Goal: Information Seeking & Learning: Learn about a topic

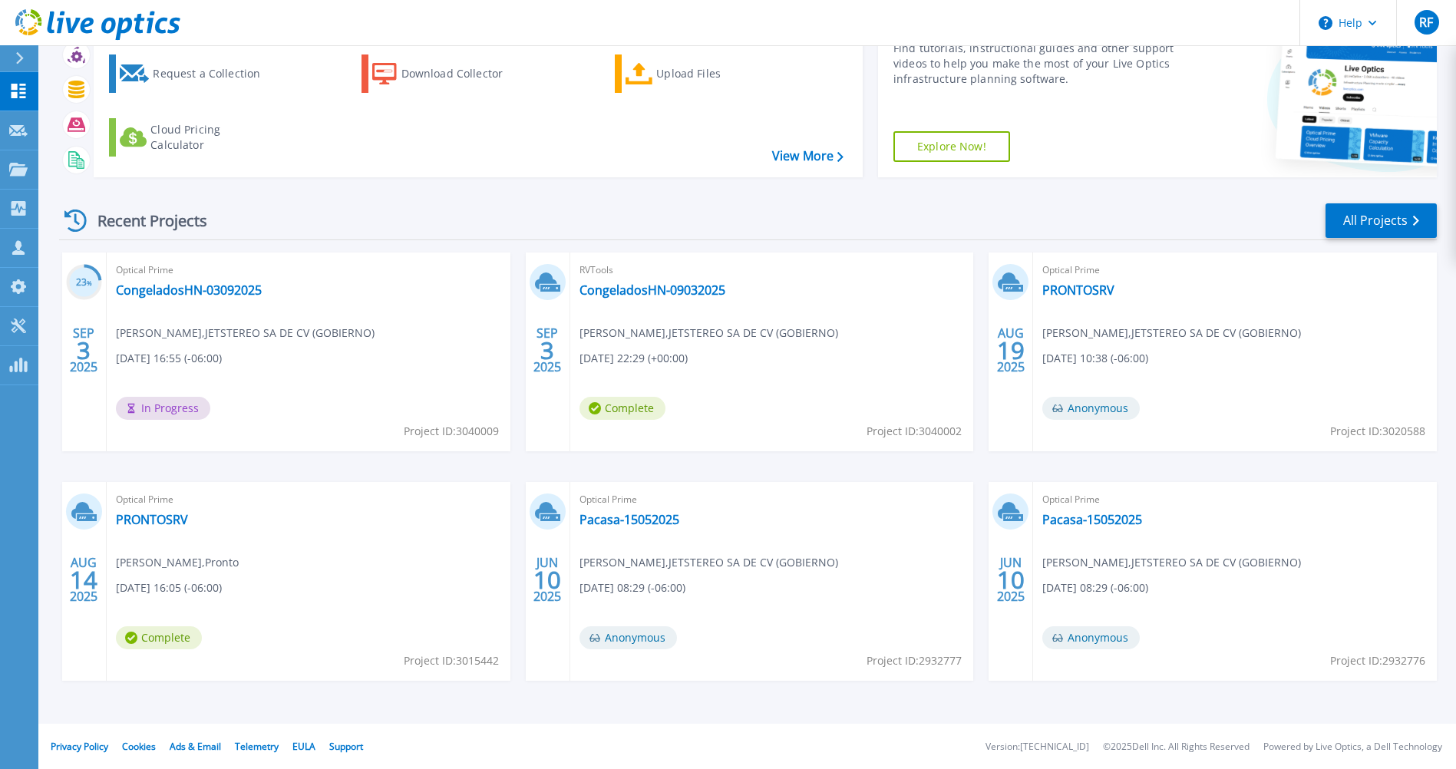
scroll to position [81, 0]
click at [21, 167] on icon at bounding box center [18, 169] width 18 height 13
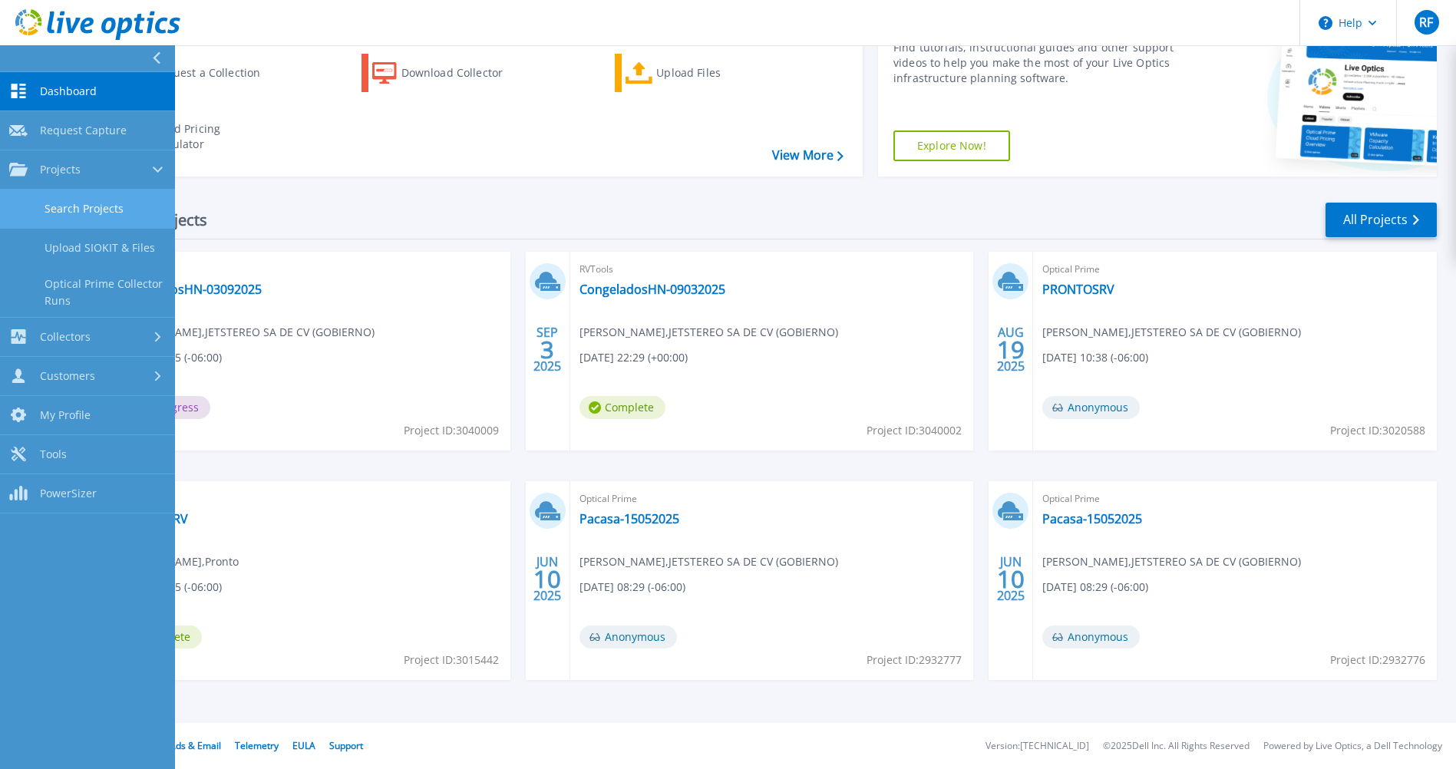
click at [61, 209] on link "Search Projects" at bounding box center [87, 209] width 175 height 39
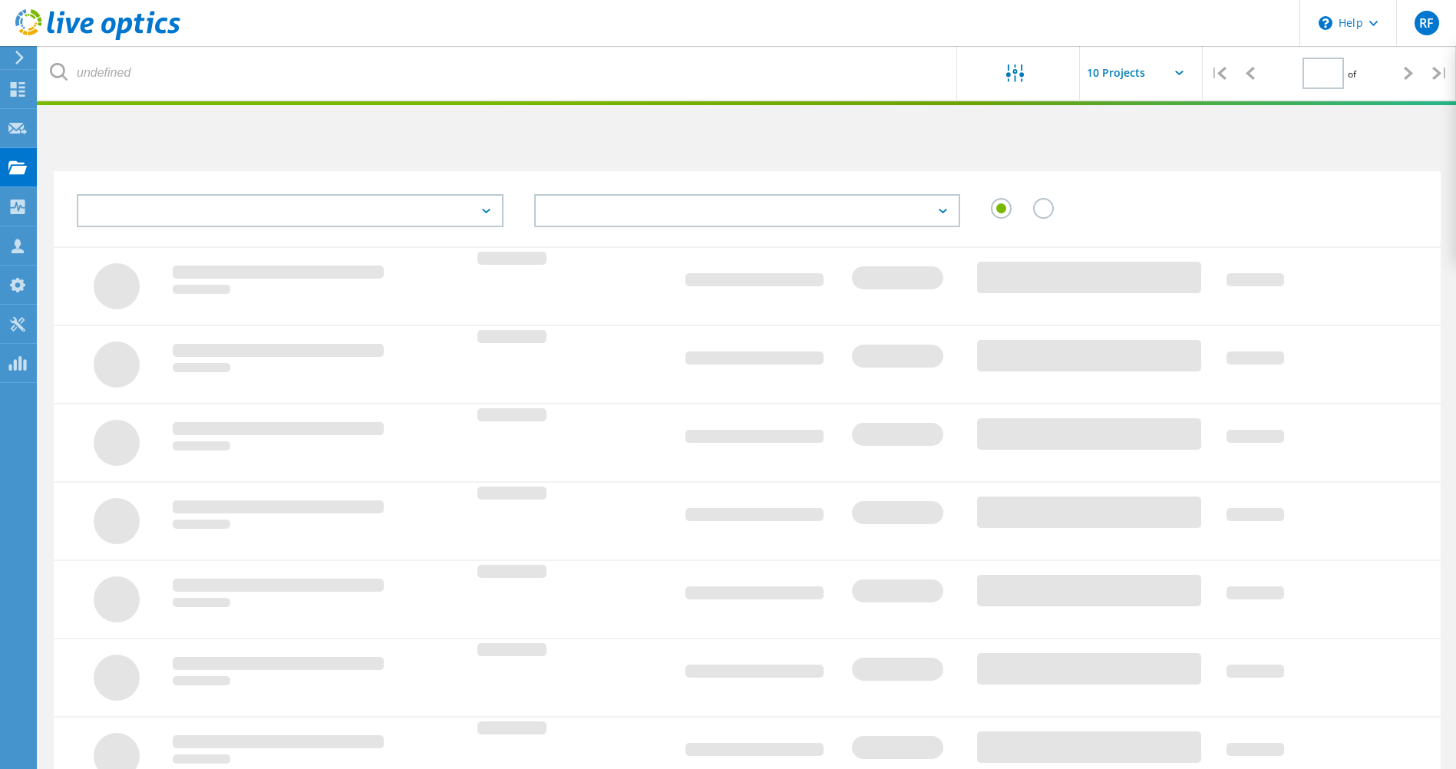
type input "1"
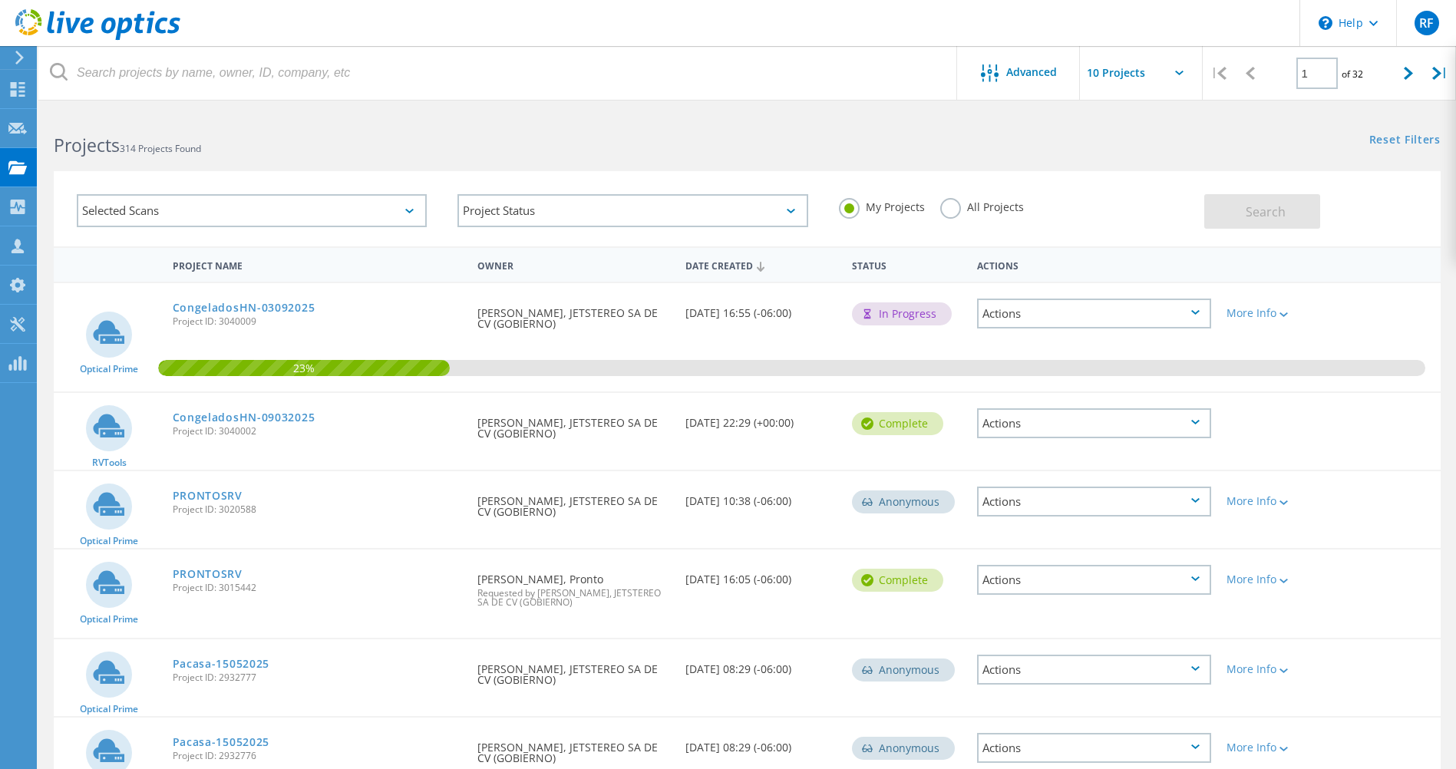
click at [1118, 74] on input "text" at bounding box center [1156, 73] width 153 height 54
click at [1126, 162] on div "Show 30 Projects" at bounding box center [1156, 163] width 152 height 25
type input "Show 30 Projects"
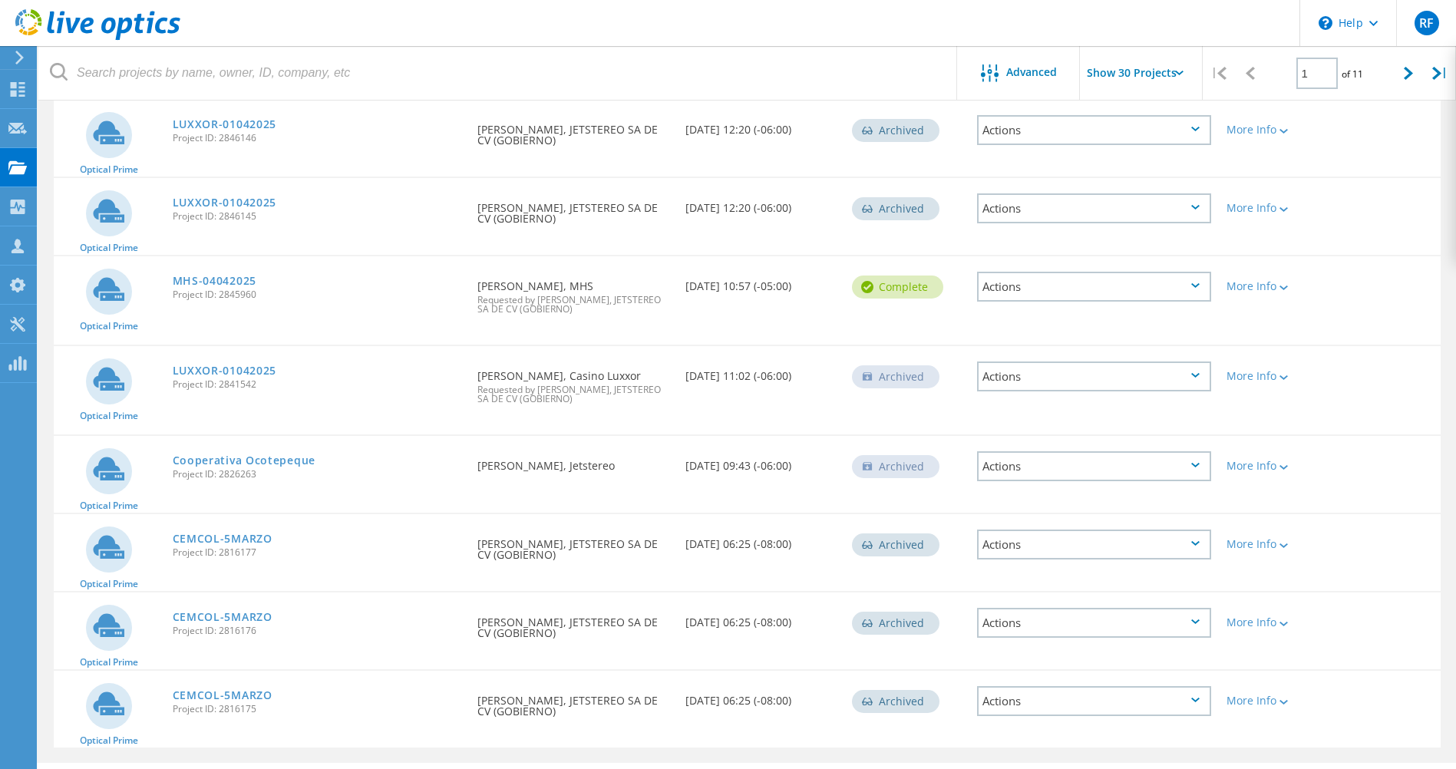
scroll to position [2080, 0]
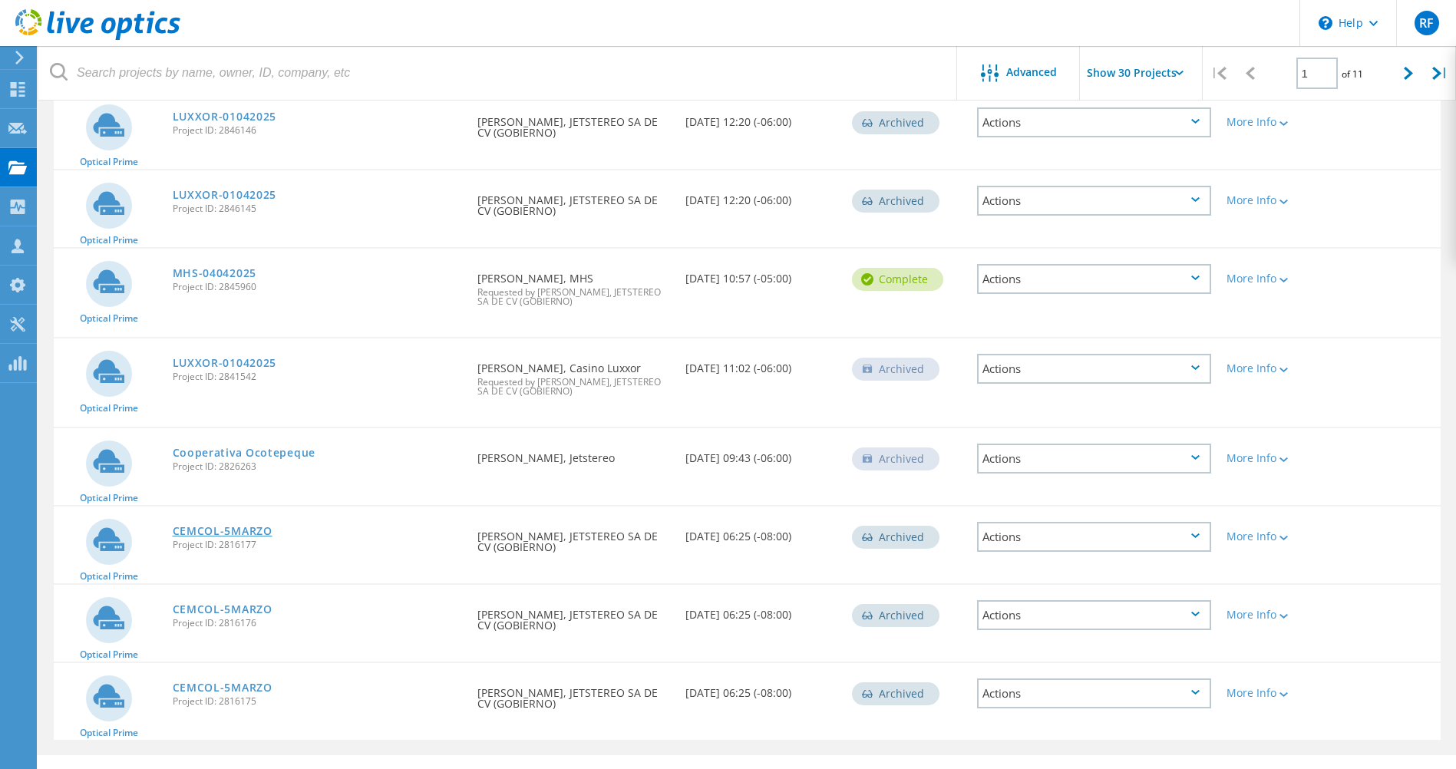
click at [239, 526] on link "CEMCOL-5MARZO" at bounding box center [223, 531] width 100 height 11
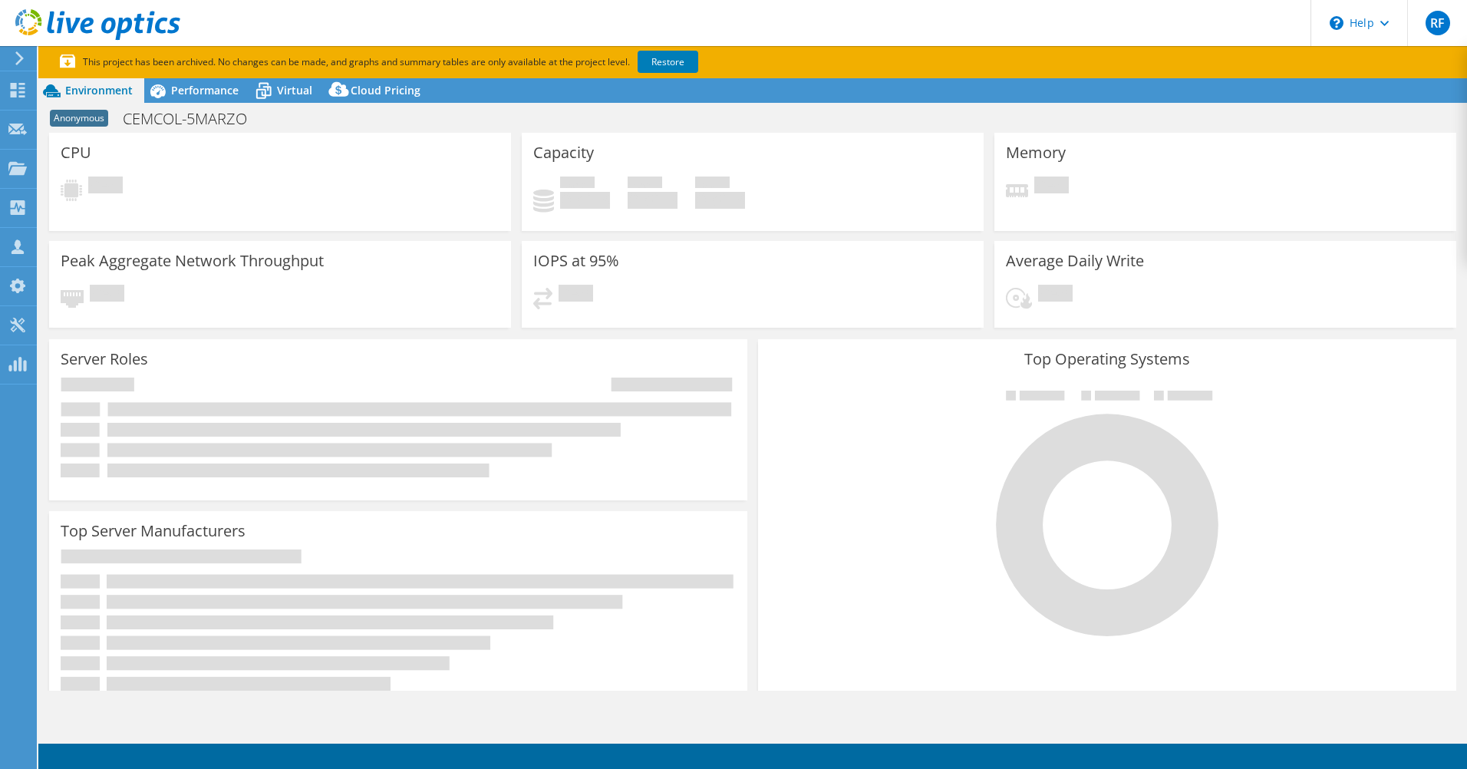
select select "USD"
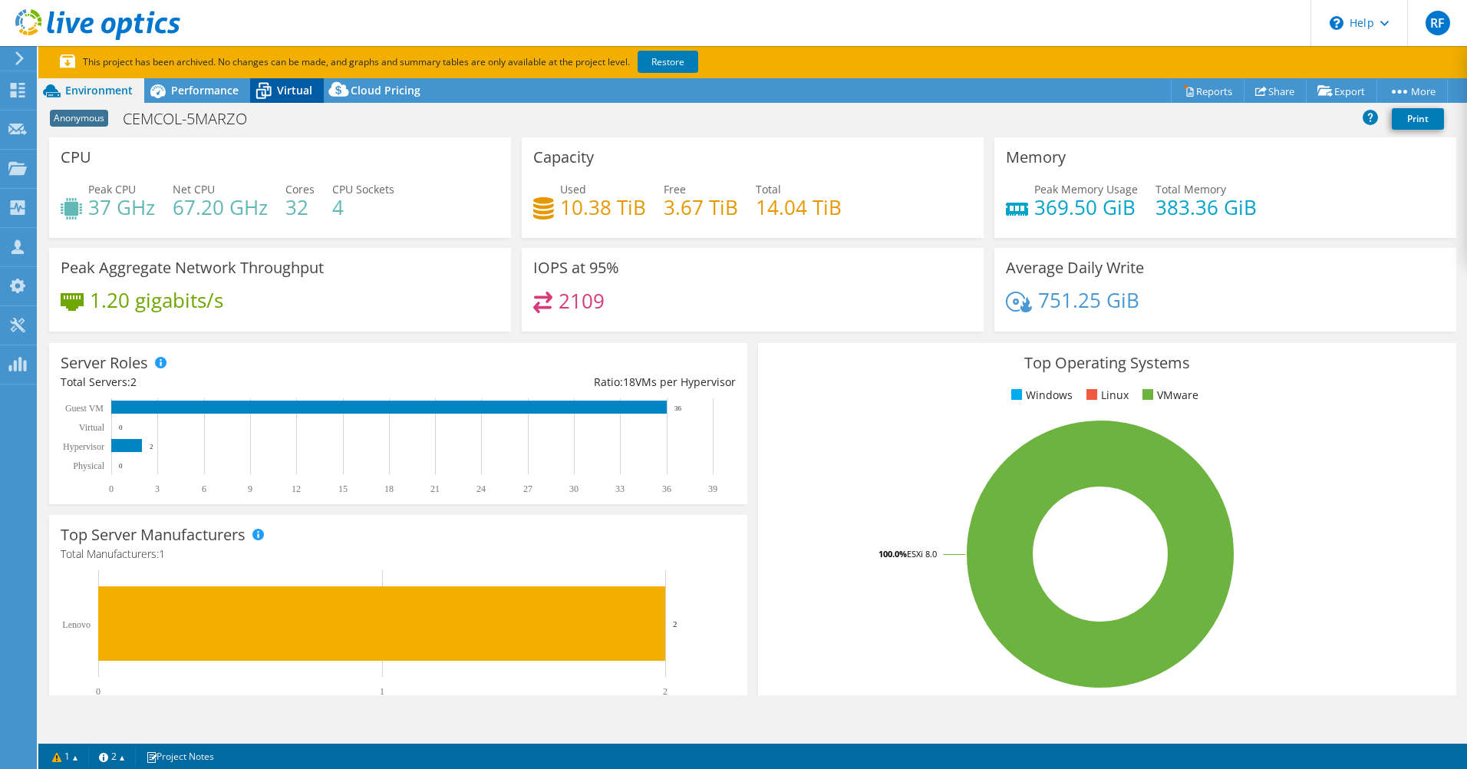
click at [280, 92] on span "Virtual" at bounding box center [294, 90] width 35 height 15
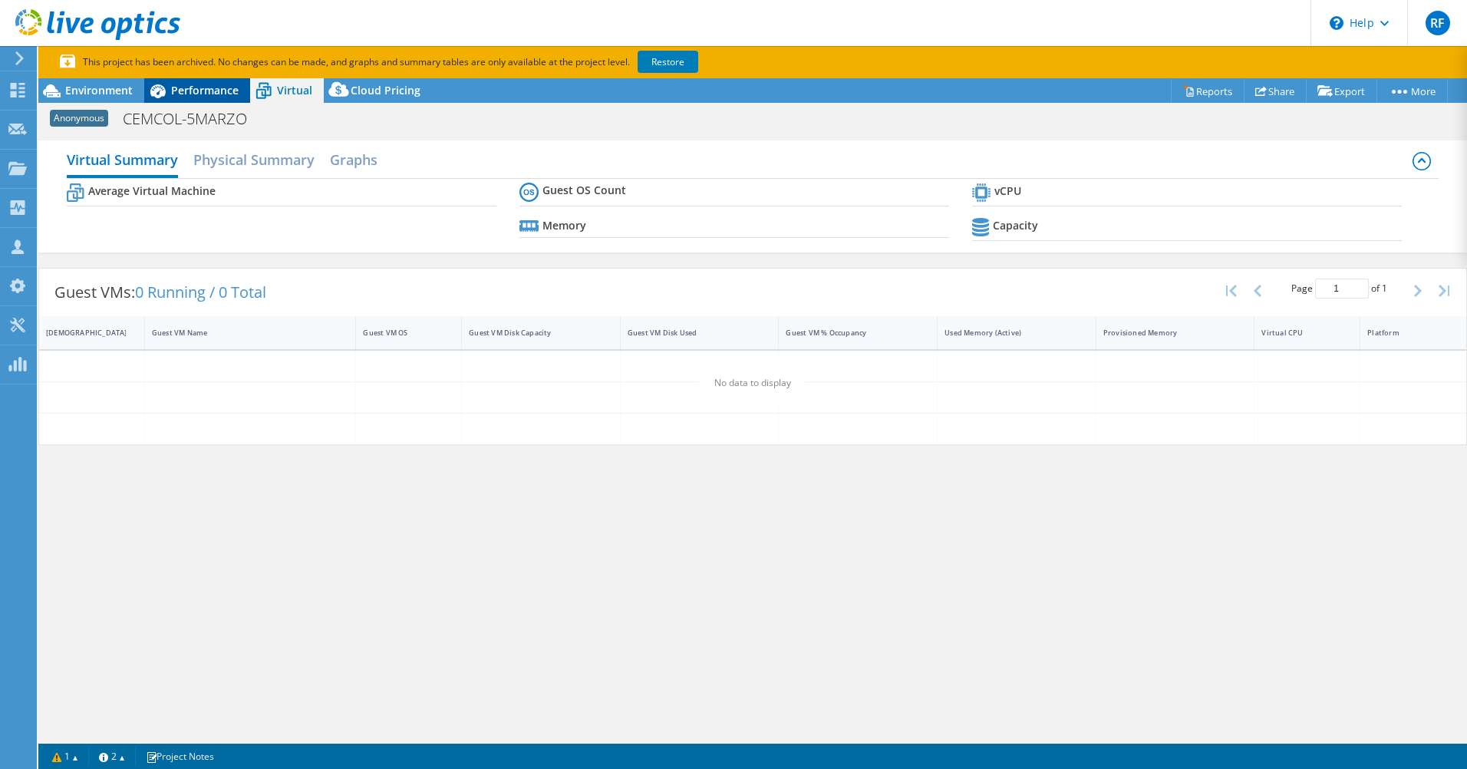
click at [202, 94] on span "Performance" at bounding box center [205, 90] width 68 height 15
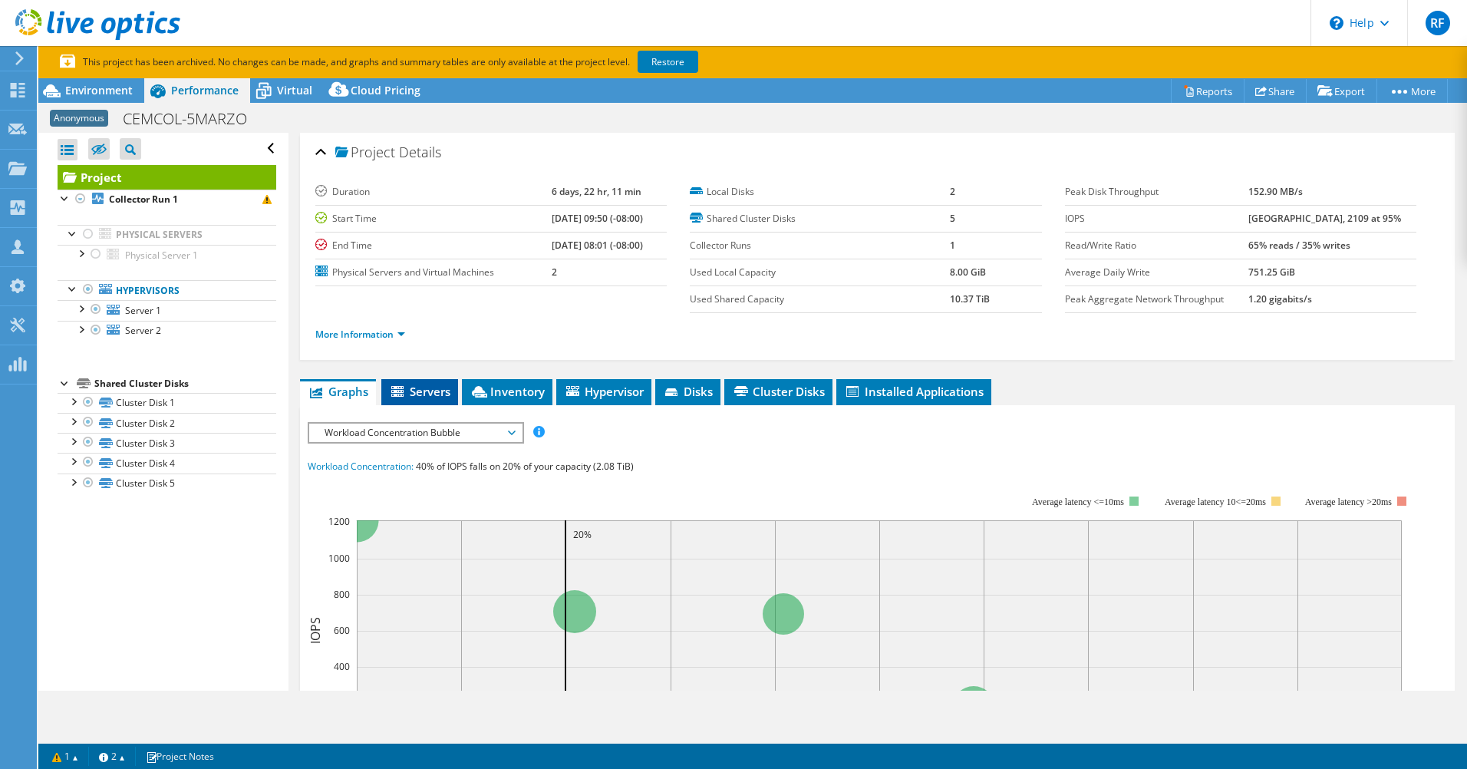
click at [425, 404] on li "Servers" at bounding box center [419, 392] width 77 height 26
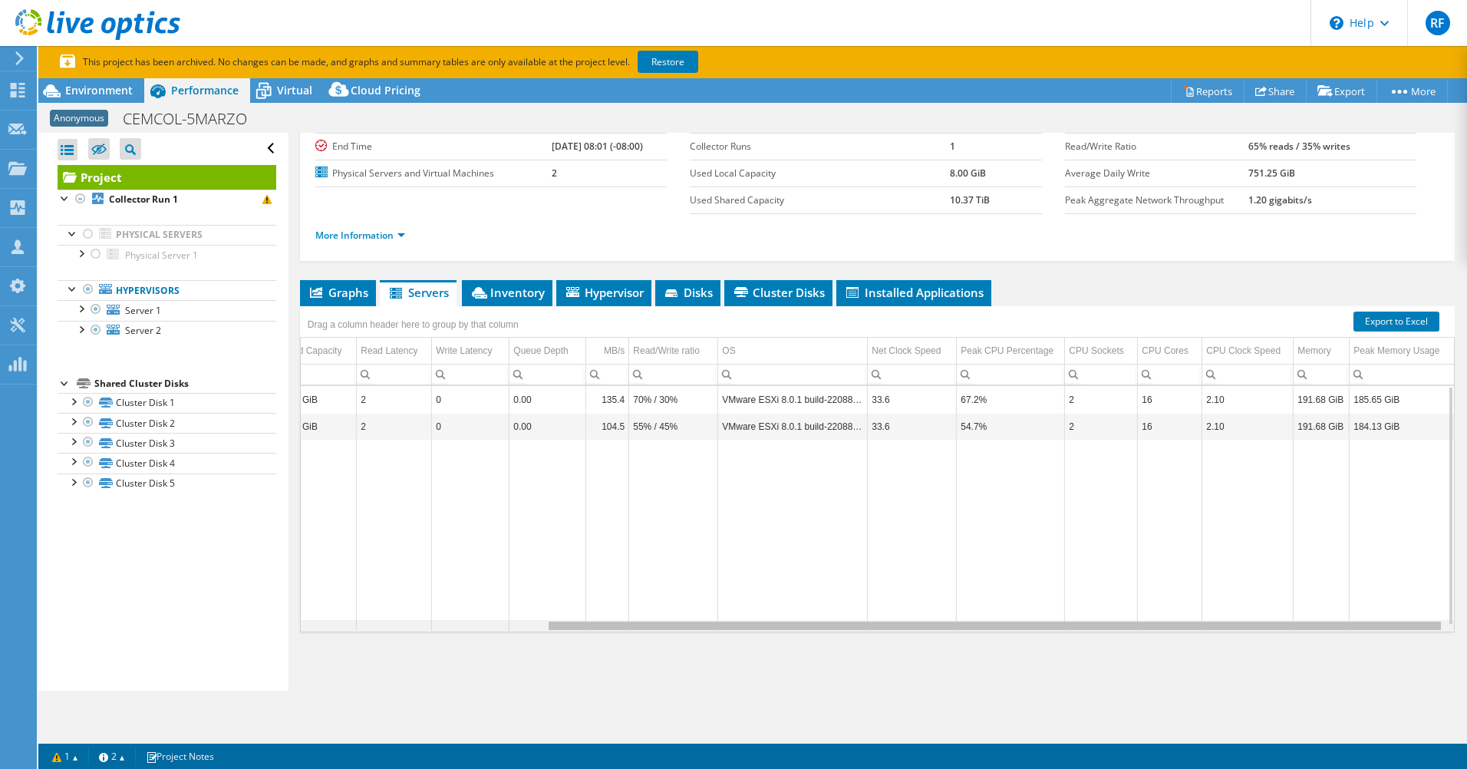
drag, startPoint x: 1116, startPoint y: 628, endPoint x: 1417, endPoint y: 617, distance: 301.8
click at [1417, 617] on body "RF Channel Partner Roberto Funez roberto.funez@jetstereo.com JETSTEREO SA DE CV…" at bounding box center [733, 384] width 1467 height 769
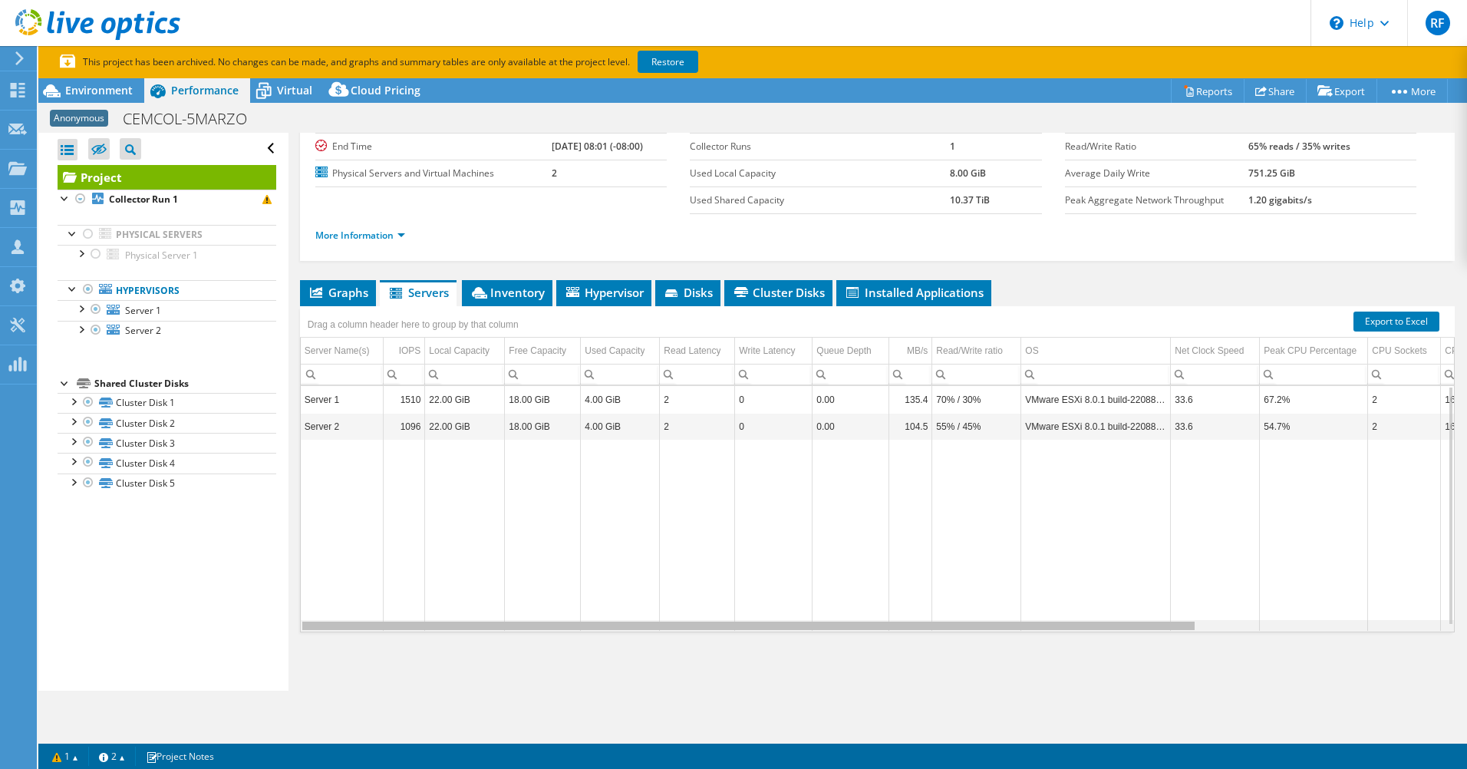
drag, startPoint x: 1090, startPoint y: 630, endPoint x: 583, endPoint y: 586, distance: 509.2
click at [611, 596] on body "RF Channel Partner Roberto Funez roberto.funez@jetstereo.com JETSTEREO SA DE CV…" at bounding box center [733, 384] width 1467 height 769
click at [328, 401] on td "Server 1" at bounding box center [342, 399] width 83 height 27
click at [479, 295] on icon at bounding box center [479, 293] width 15 height 12
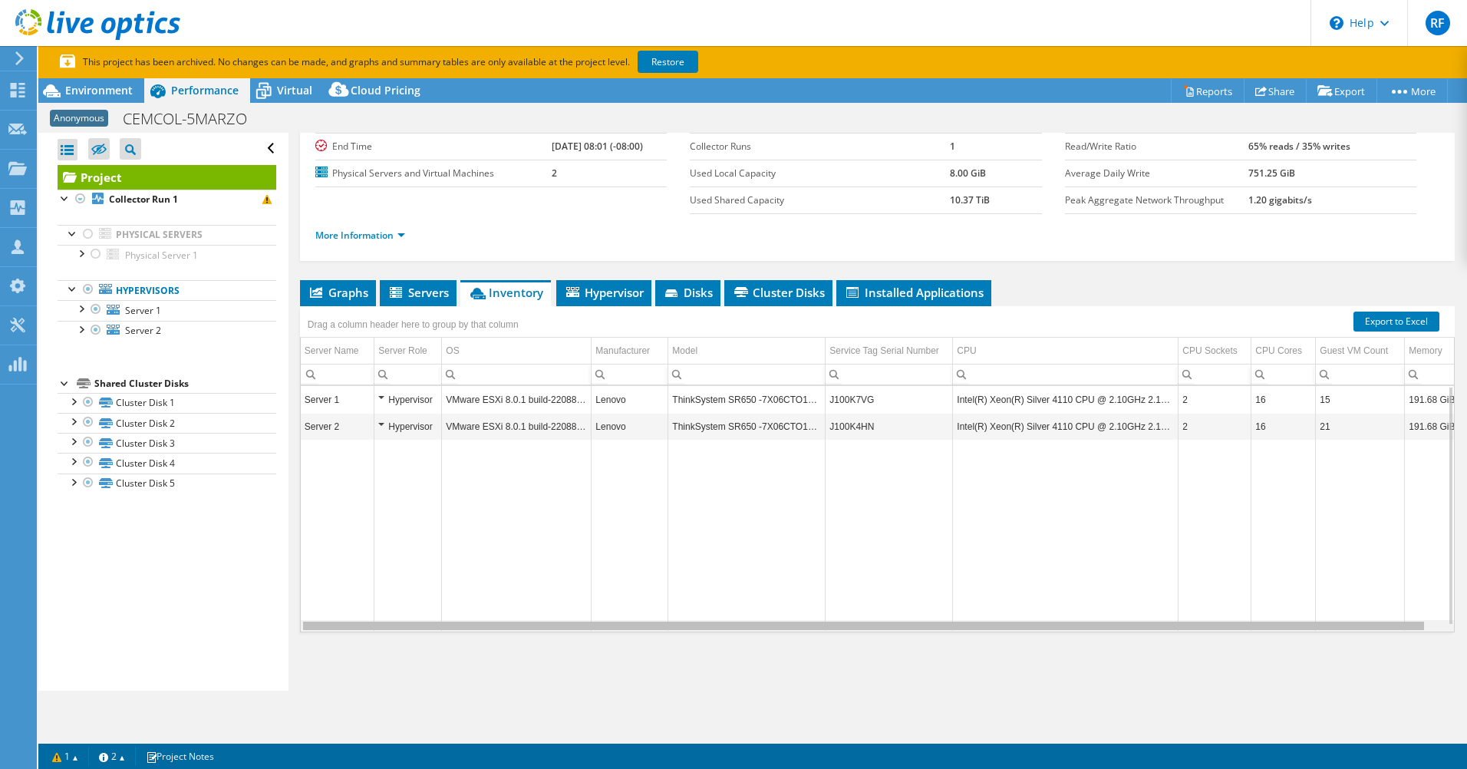
scroll to position [0, 6]
drag, startPoint x: 1077, startPoint y: 630, endPoint x: 1205, endPoint y: 619, distance: 128.6
click at [1205, 619] on body "RF Channel Partner Roberto Funez roberto.funez@jetstereo.com JETSTEREO SA DE CV…" at bounding box center [733, 384] width 1467 height 769
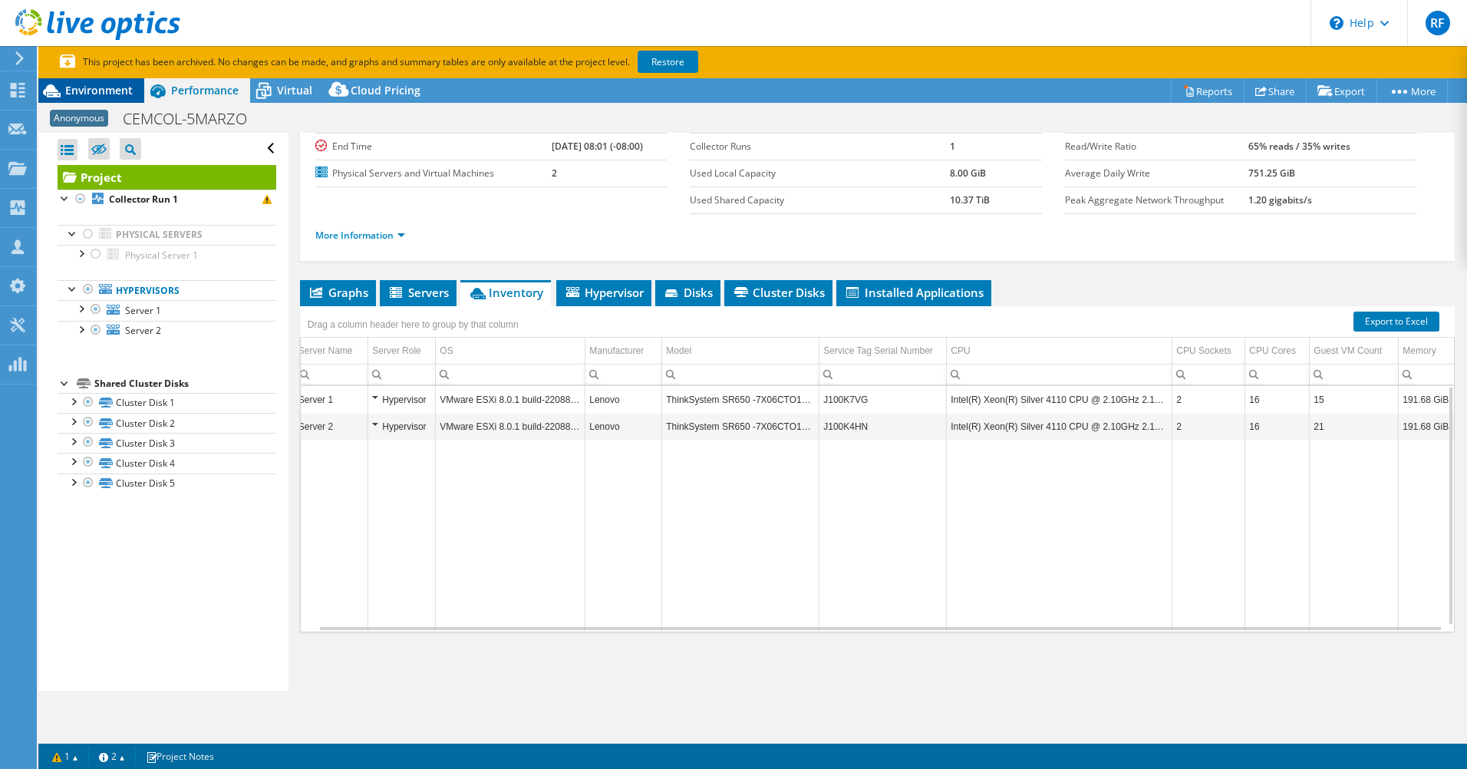
click at [102, 86] on span "Environment" at bounding box center [99, 90] width 68 height 15
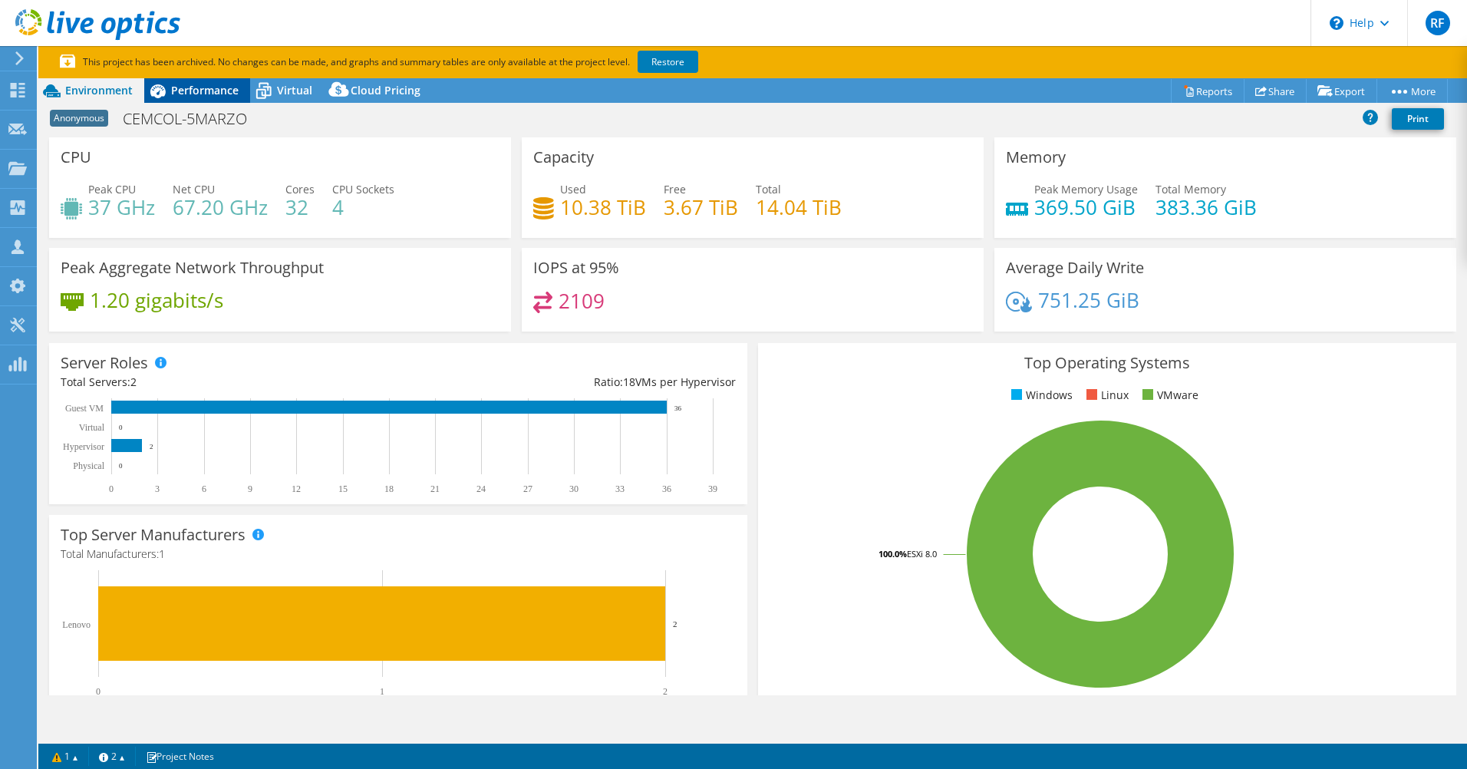
click at [200, 82] on div "Performance" at bounding box center [197, 90] width 106 height 25
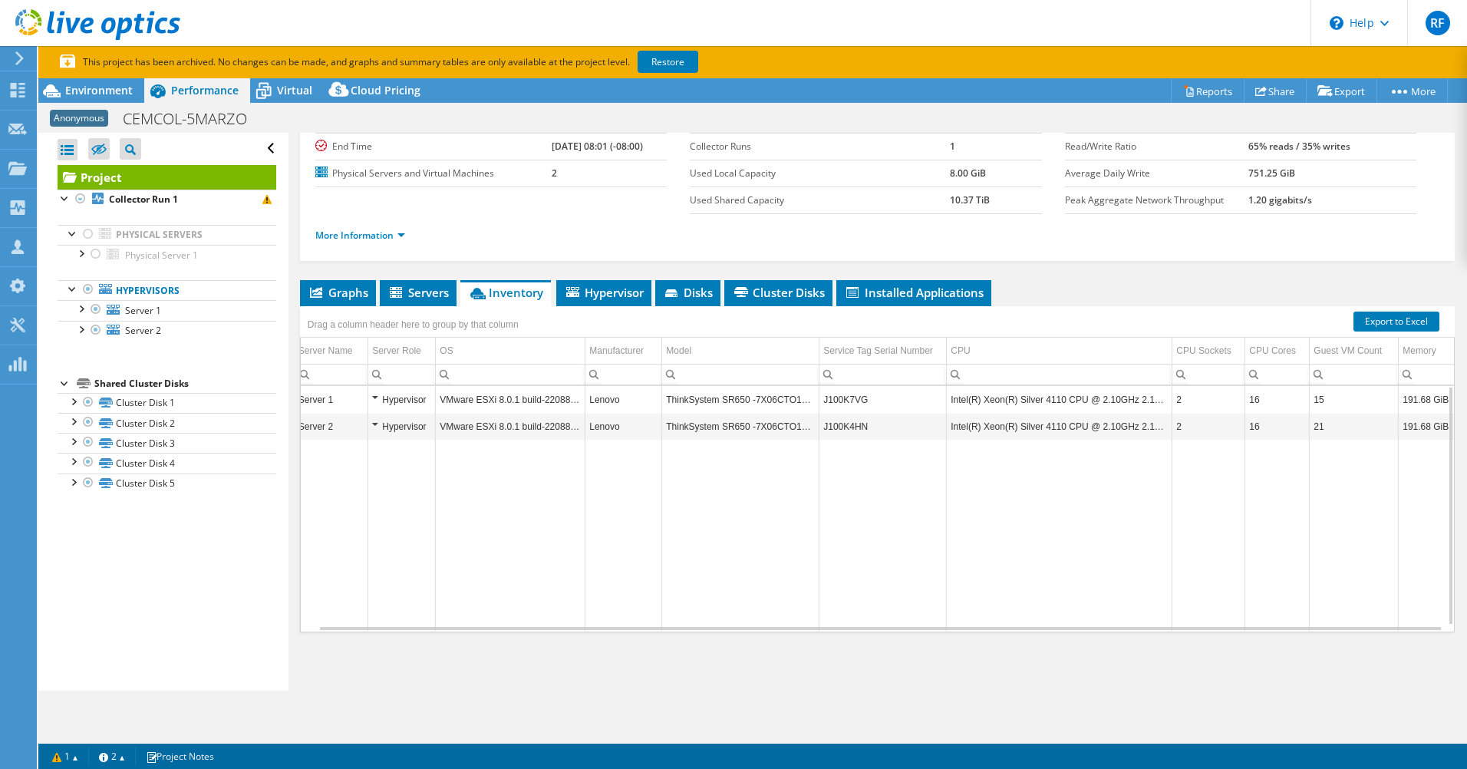
click at [833, 397] on td "J100K7VG" at bounding box center [883, 399] width 127 height 27
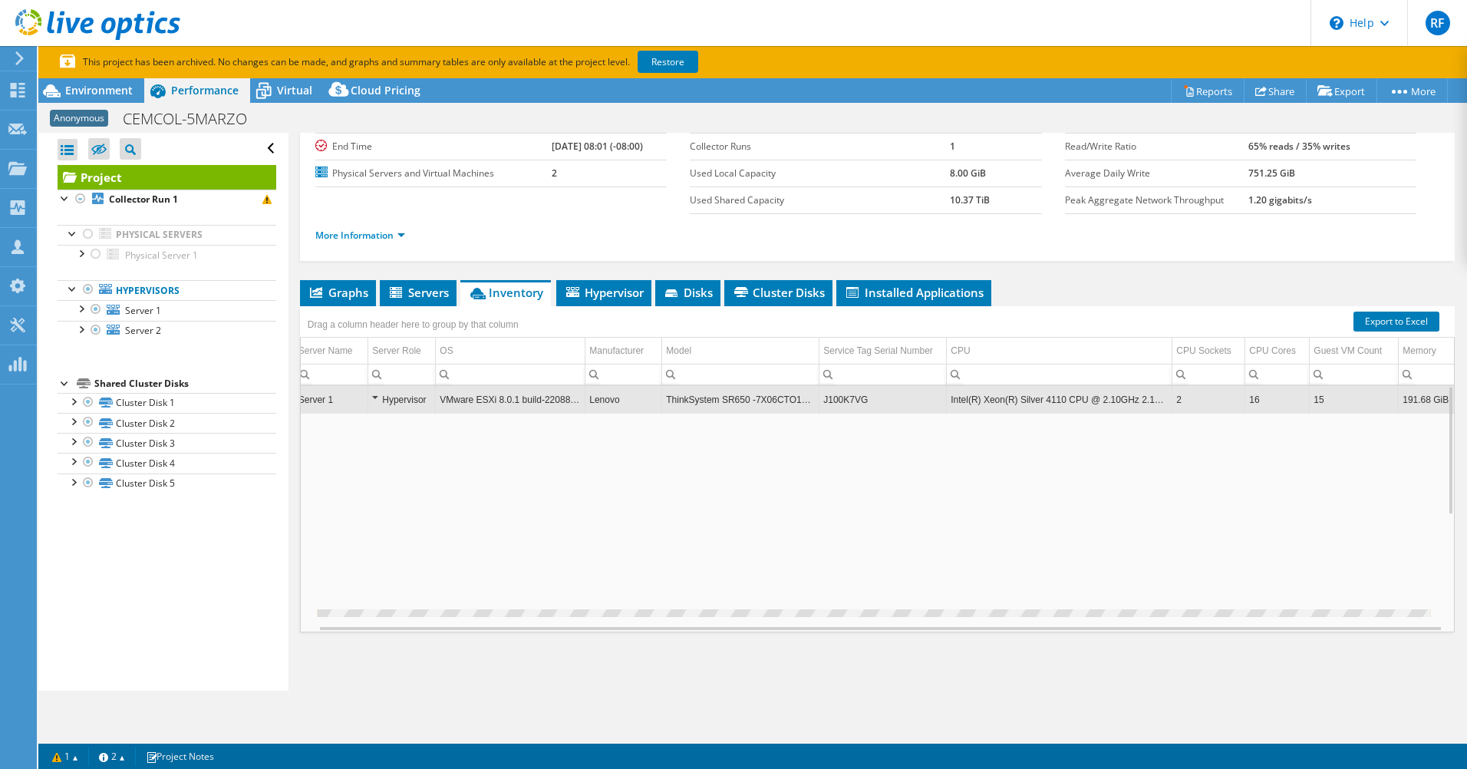
click at [833, 397] on td "J100K7VG" at bounding box center [883, 399] width 127 height 27
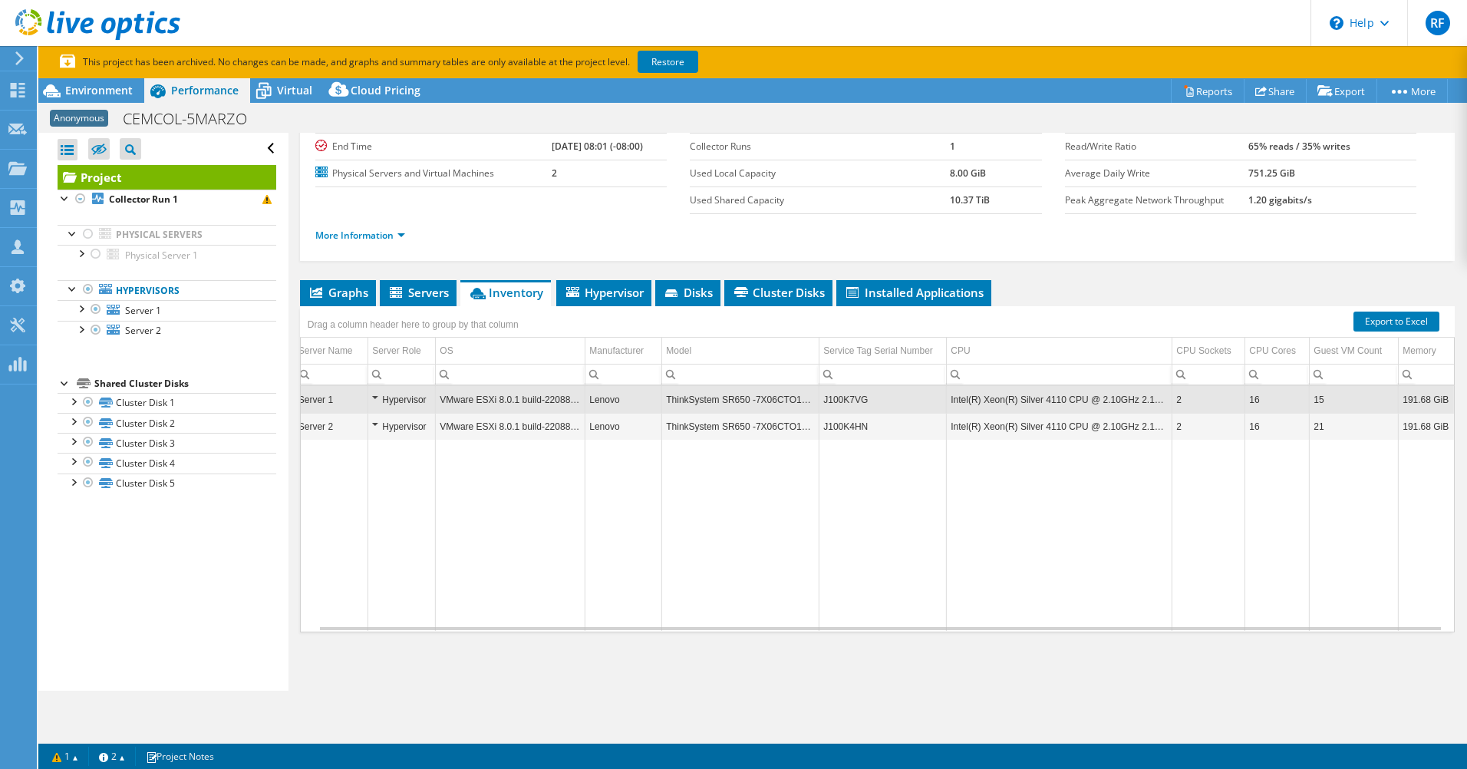
click at [833, 397] on td "J100K7VG" at bounding box center [883, 399] width 127 height 27
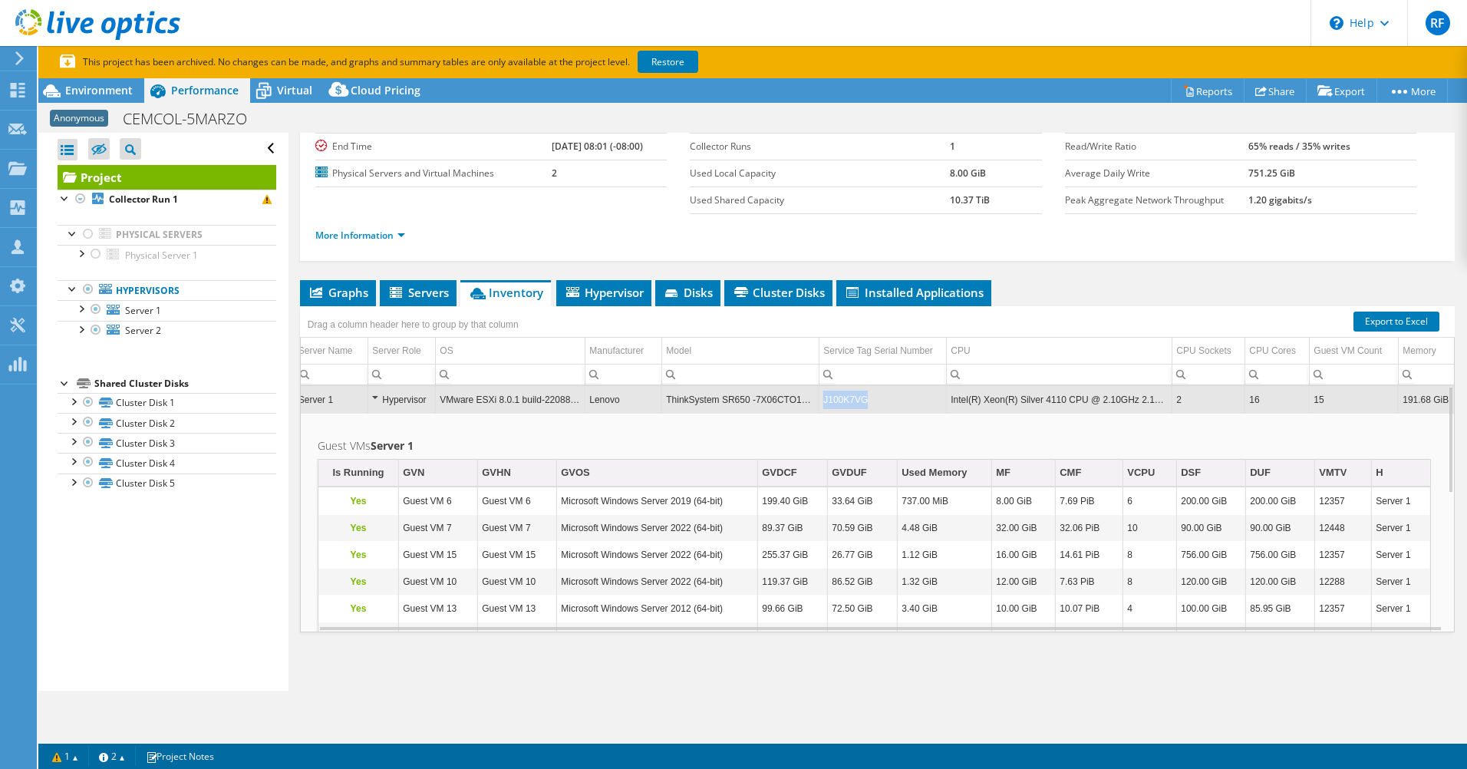
drag, startPoint x: 855, startPoint y: 396, endPoint x: 813, endPoint y: 403, distance: 42.8
click at [820, 403] on td "J100K7VG" at bounding box center [883, 399] width 127 height 27
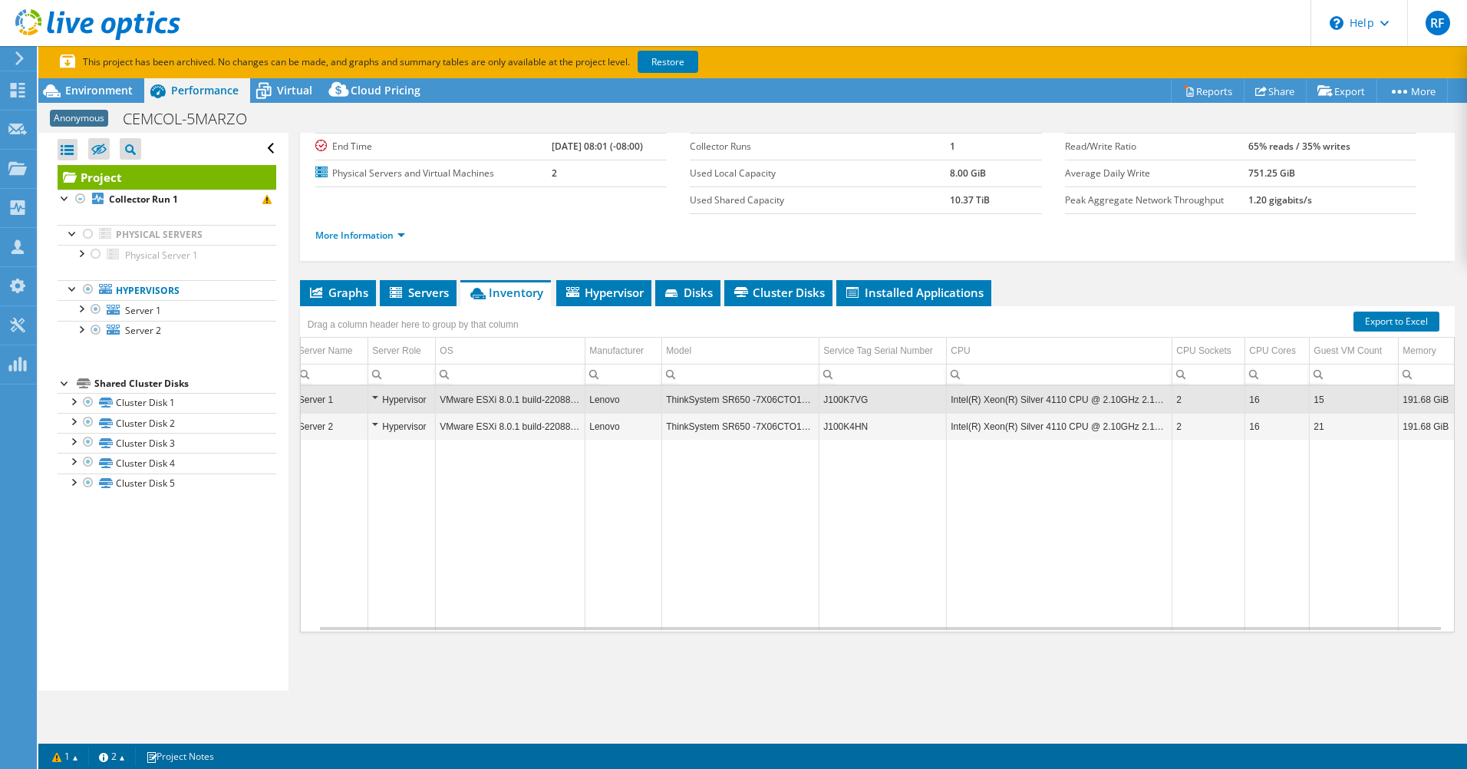
drag, startPoint x: 853, startPoint y: 400, endPoint x: 811, endPoint y: 397, distance: 41.6
copy td "J100K7VG"
drag, startPoint x: 811, startPoint y: 397, endPoint x: 852, endPoint y: 401, distance: 40.9
click at [852, 401] on td "J100K7VG" at bounding box center [883, 399] width 127 height 27
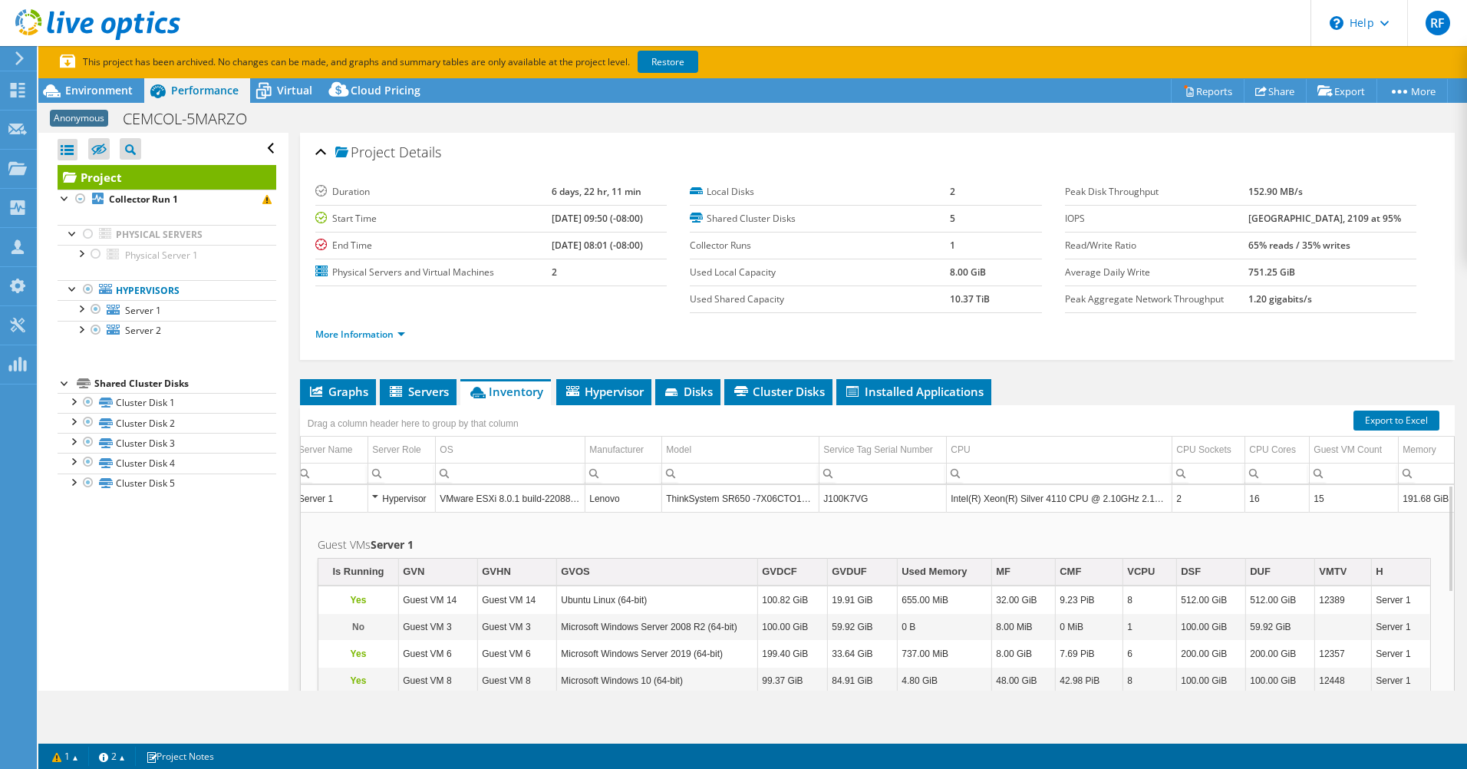
click at [898, 499] on td "J100K7VG" at bounding box center [883, 498] width 127 height 27
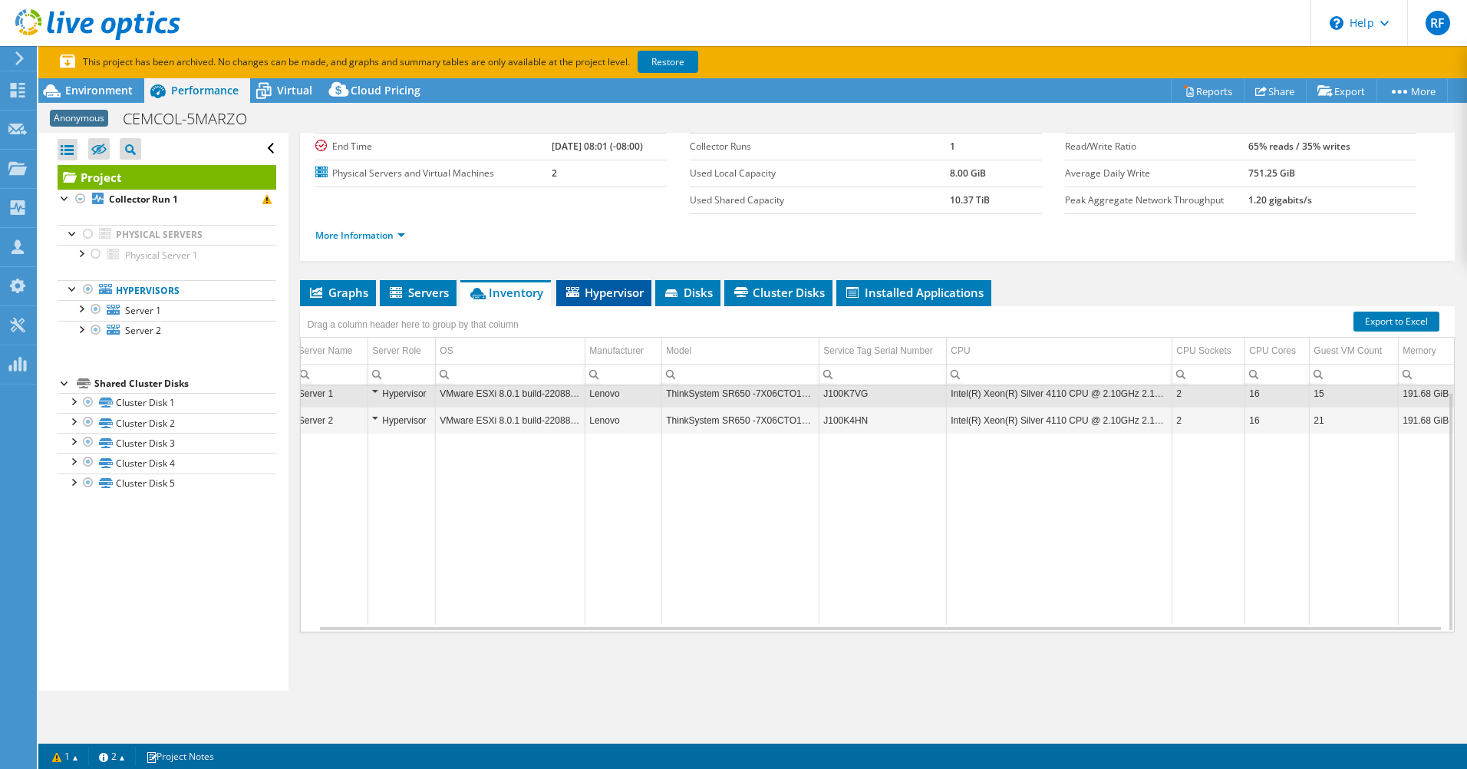
click at [627, 299] on span "Hypervisor" at bounding box center [604, 292] width 80 height 15
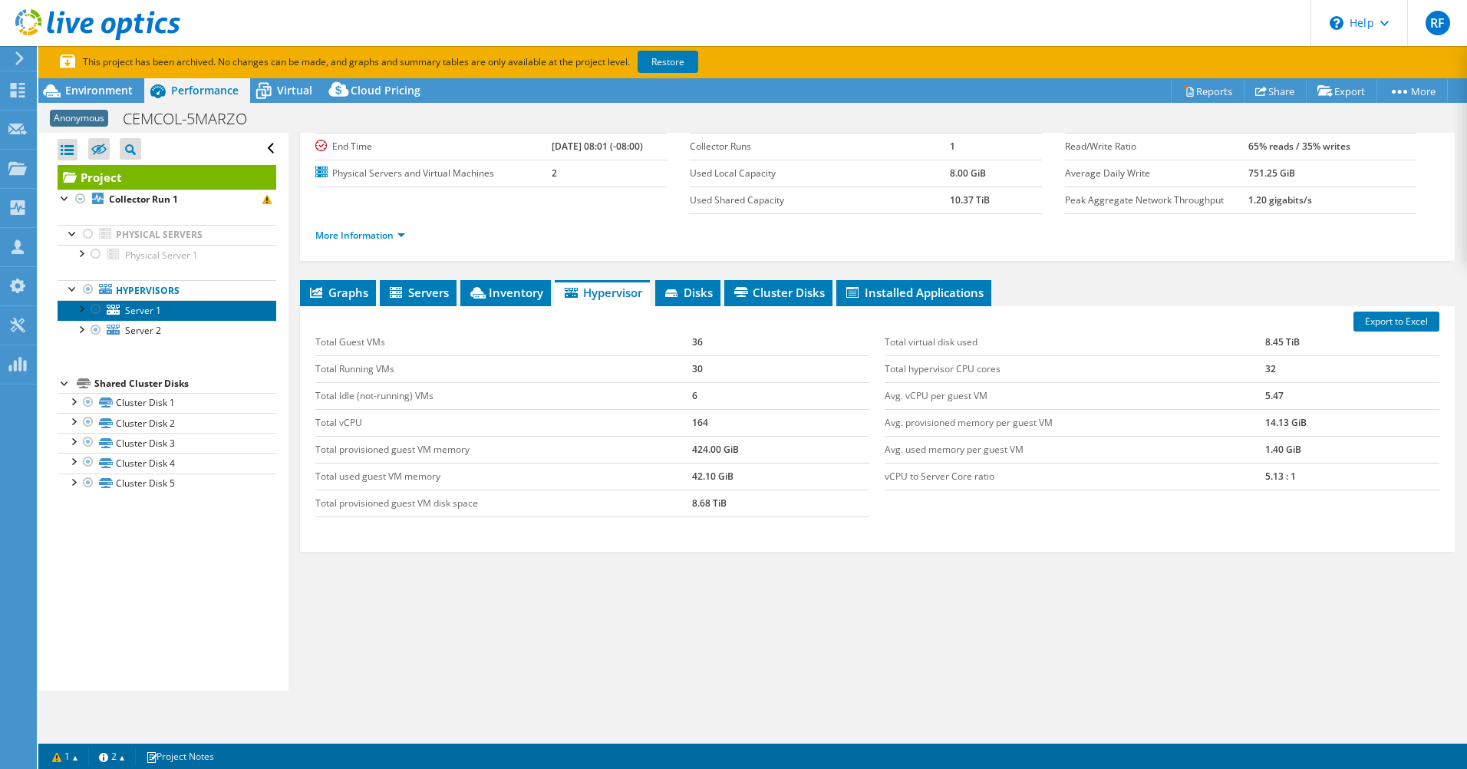
click at [147, 311] on span "Server 1" at bounding box center [143, 310] width 36 height 13
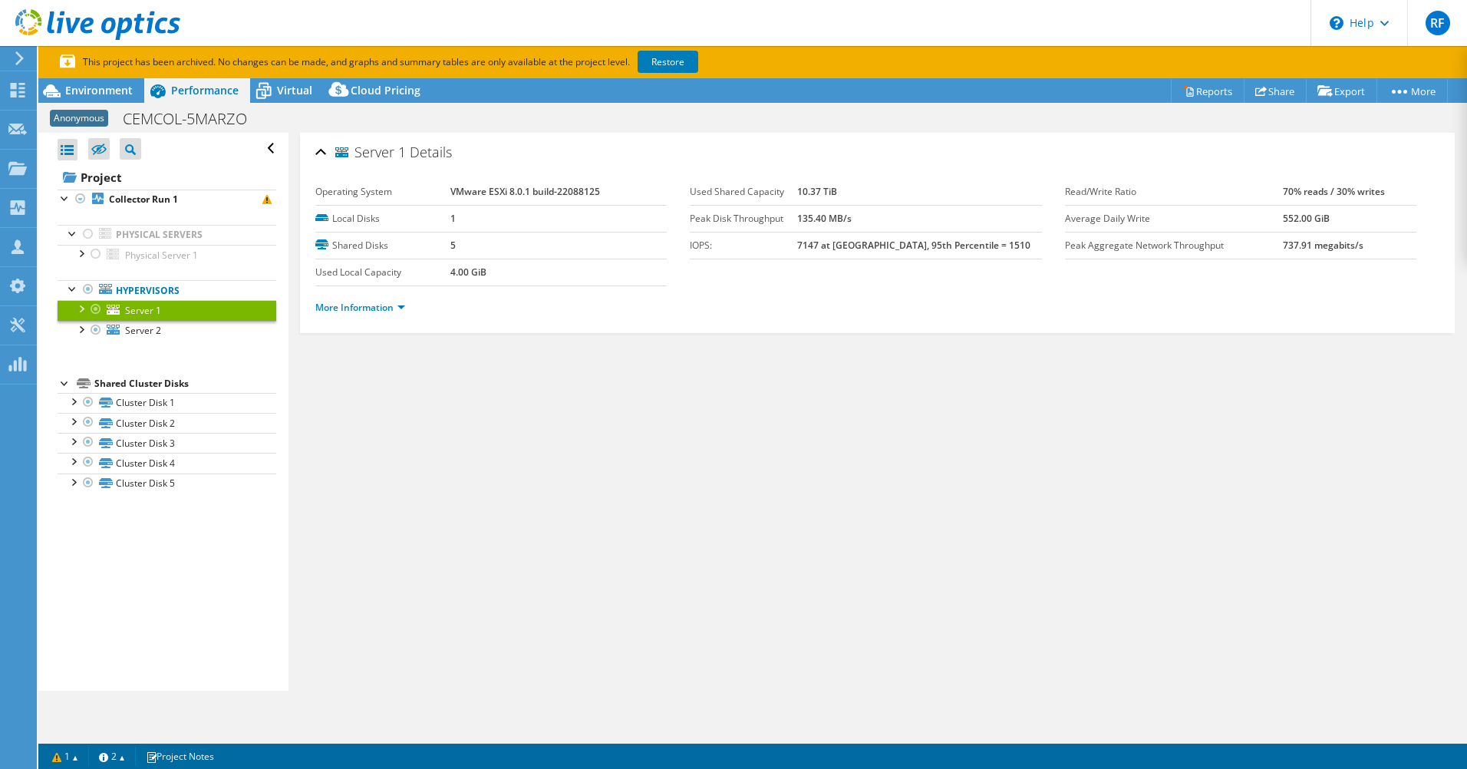
click at [392, 295] on ul "More Information" at bounding box center [877, 305] width 1124 height 21
click at [391, 304] on link "More Information" at bounding box center [360, 307] width 90 height 13
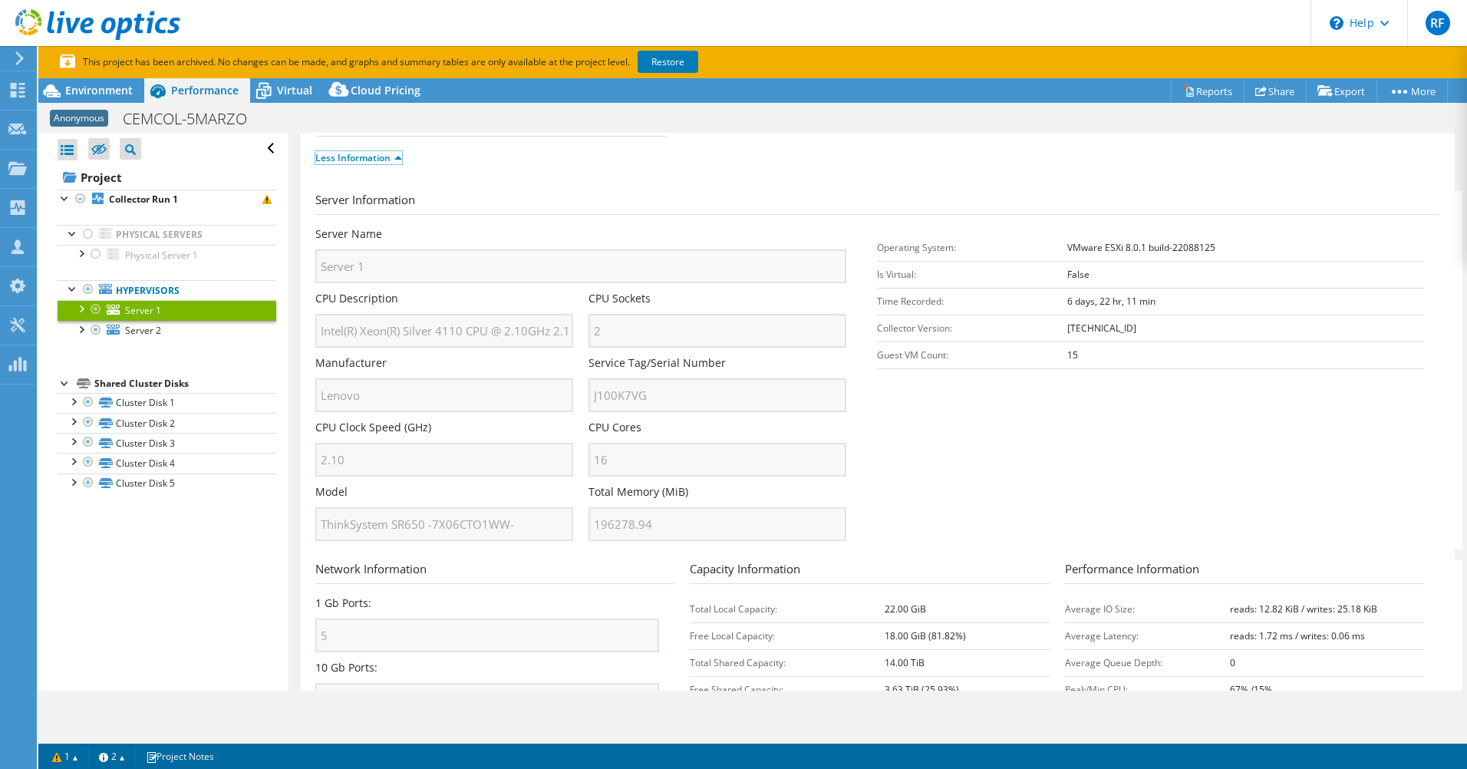
scroll to position [144, 0]
click at [581, 232] on div "Server Name Server 1 CPU Description Intel(R) Xeon(R) Silver 4110 CPU @ 2.10GHz…" at bounding box center [588, 232] width 547 height 0
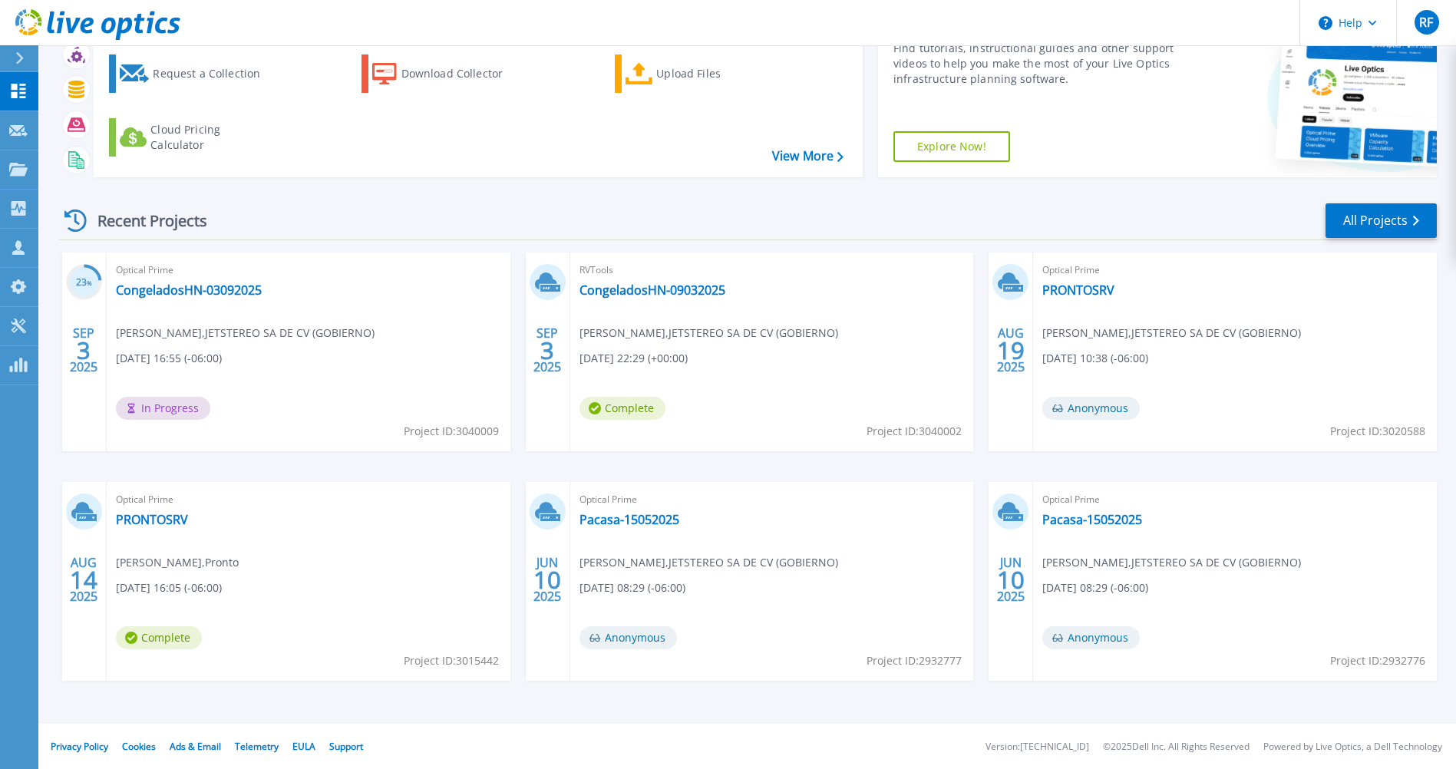
scroll to position [81, 0]
click at [198, 292] on link "CongeladosHN-03092025" at bounding box center [189, 289] width 146 height 15
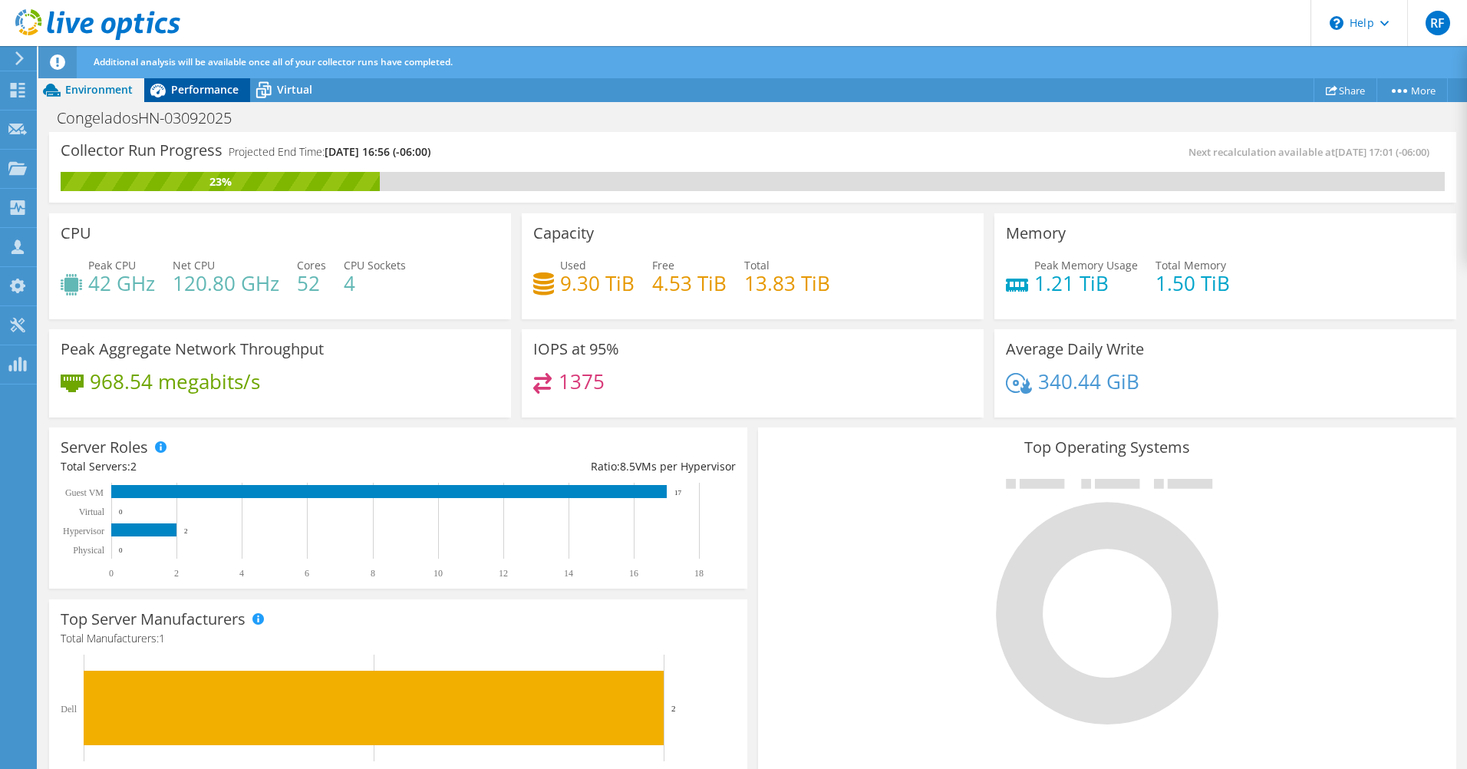
click at [190, 97] on div "Performance" at bounding box center [197, 90] width 106 height 25
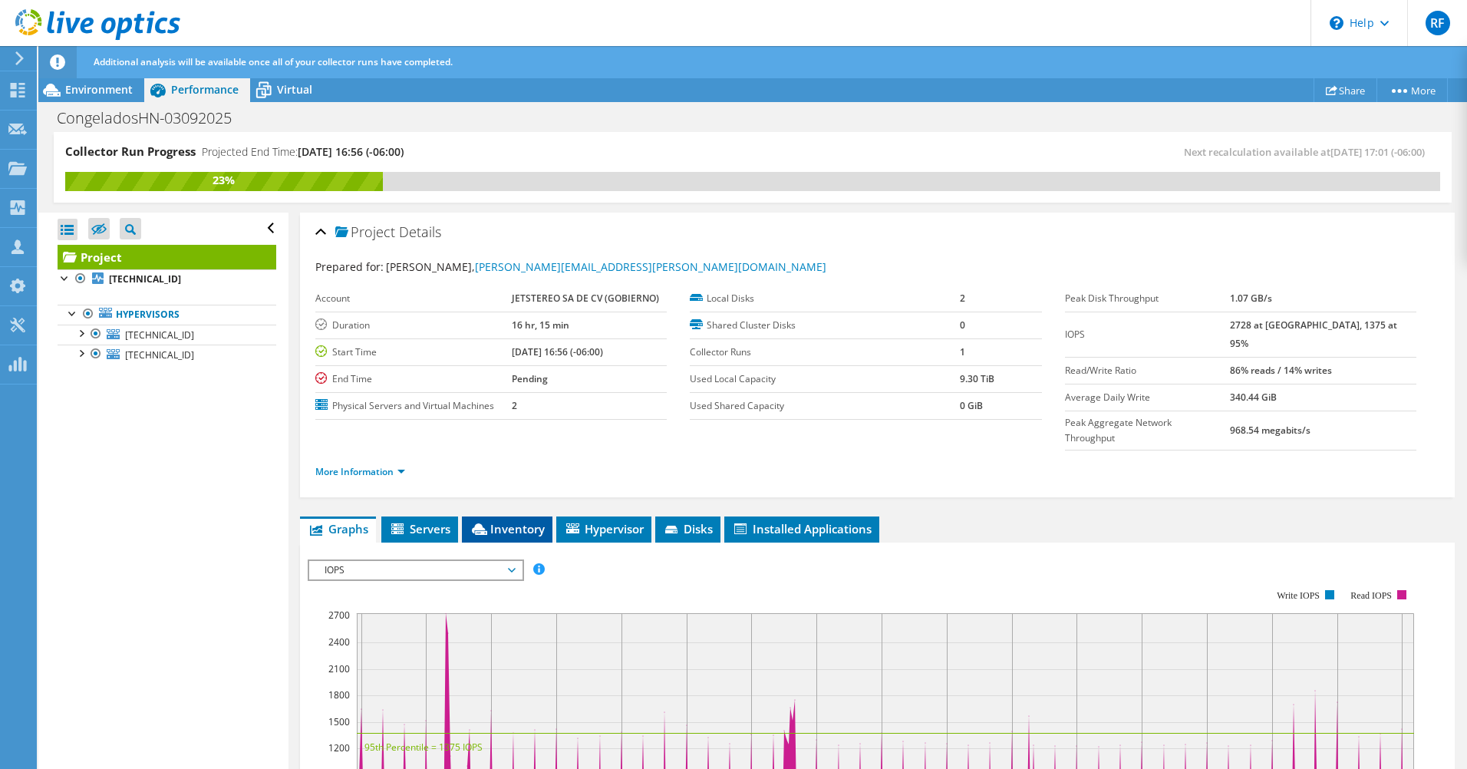
click at [499, 521] on span "Inventory" at bounding box center [507, 528] width 75 height 15
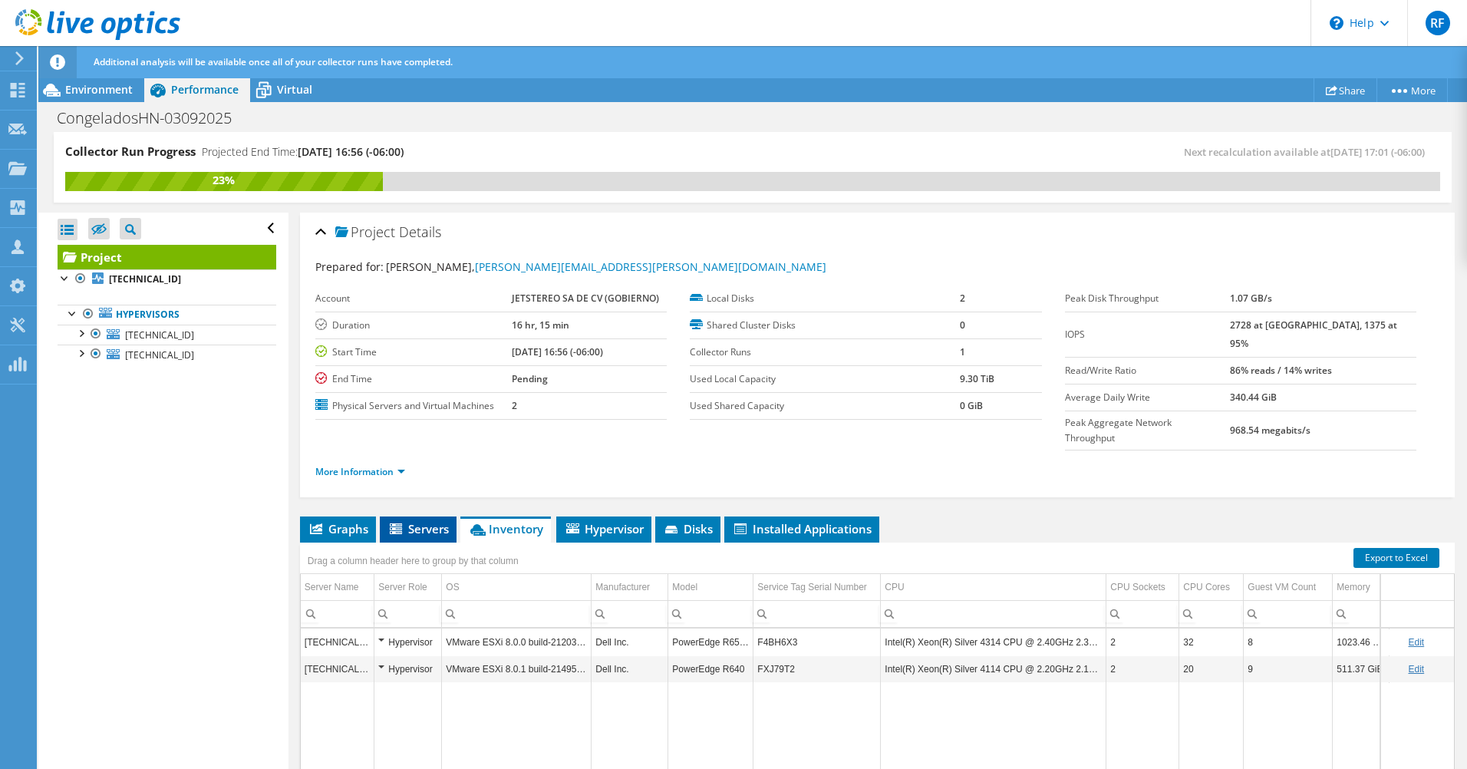
scroll to position [126, 0]
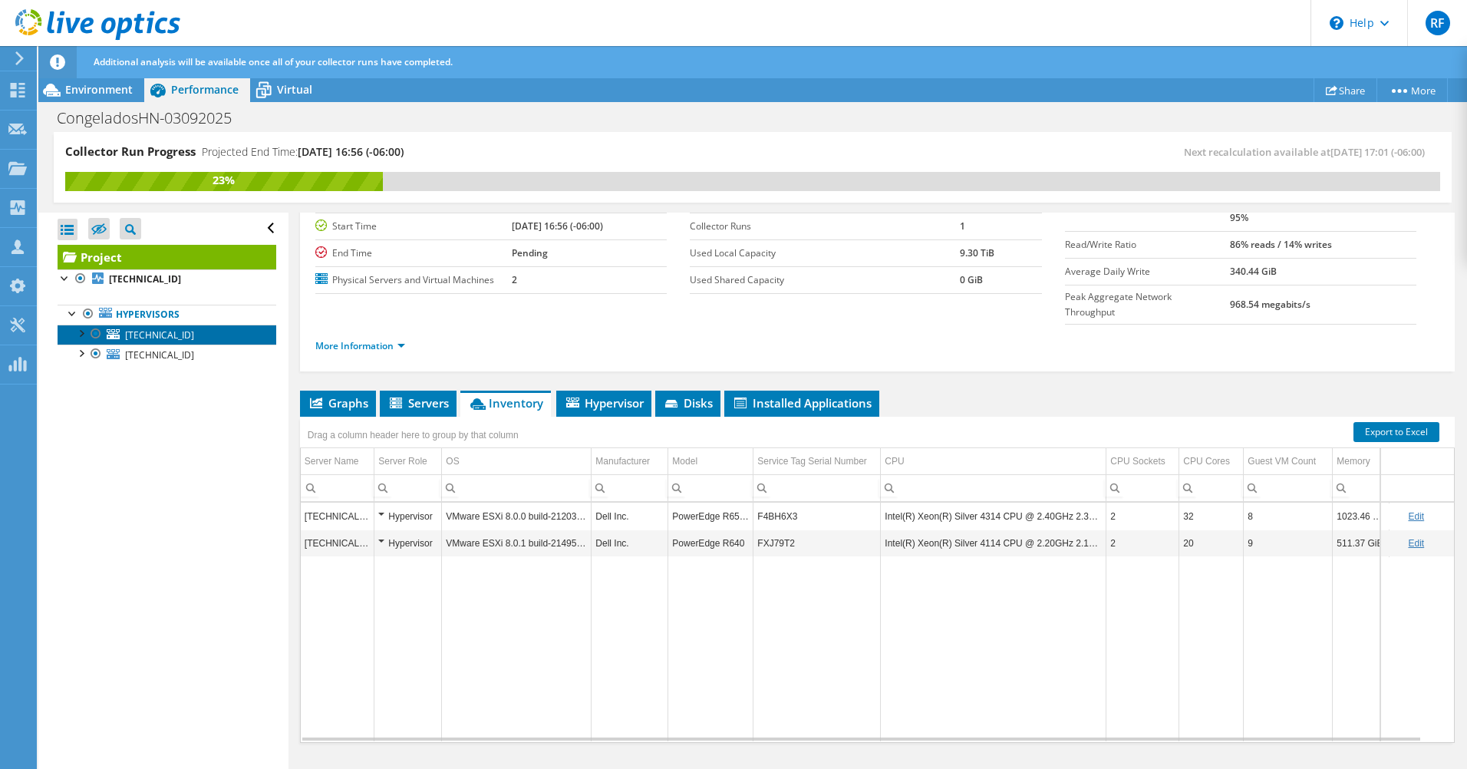
click at [147, 332] on span "[TECHNICAL_ID]" at bounding box center [159, 334] width 69 height 13
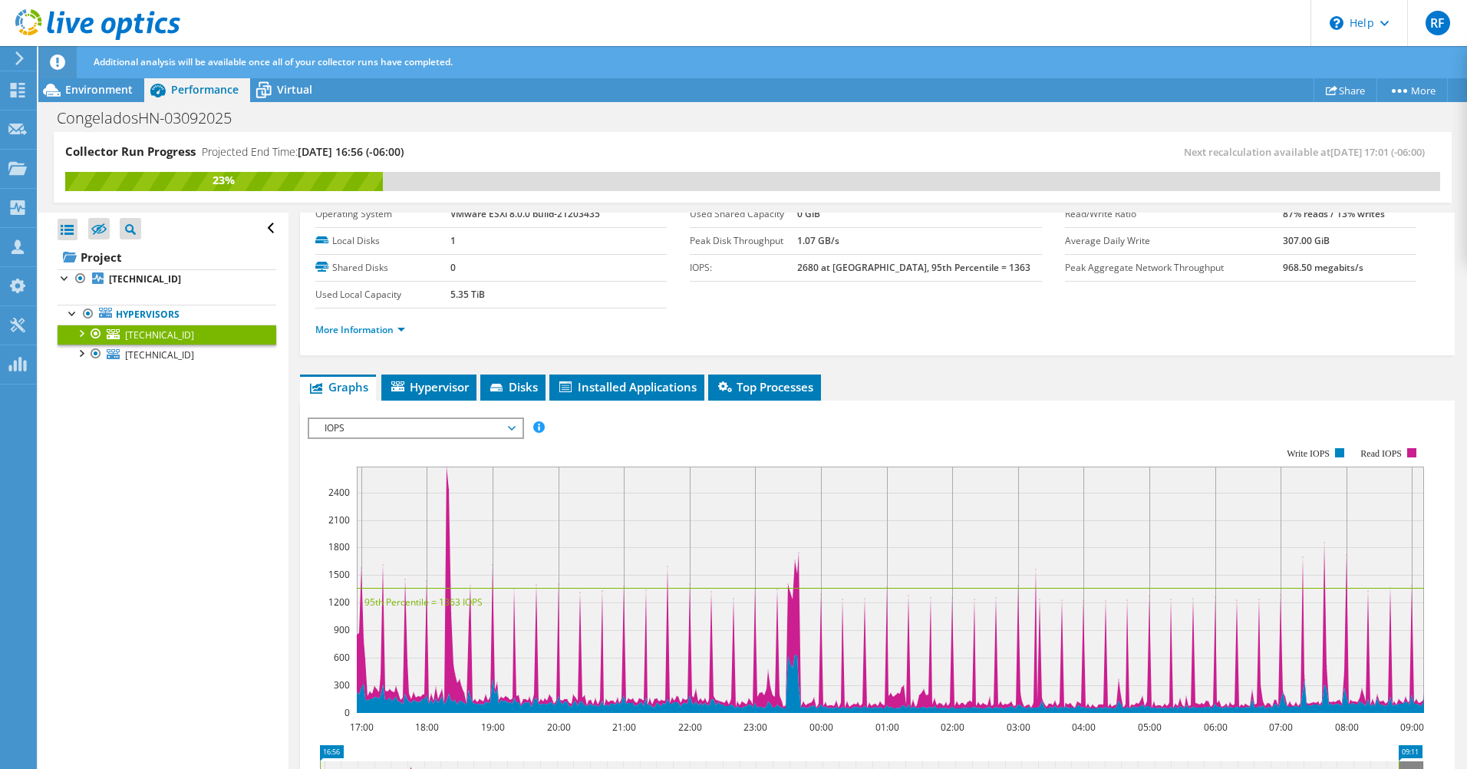
scroll to position [0, 0]
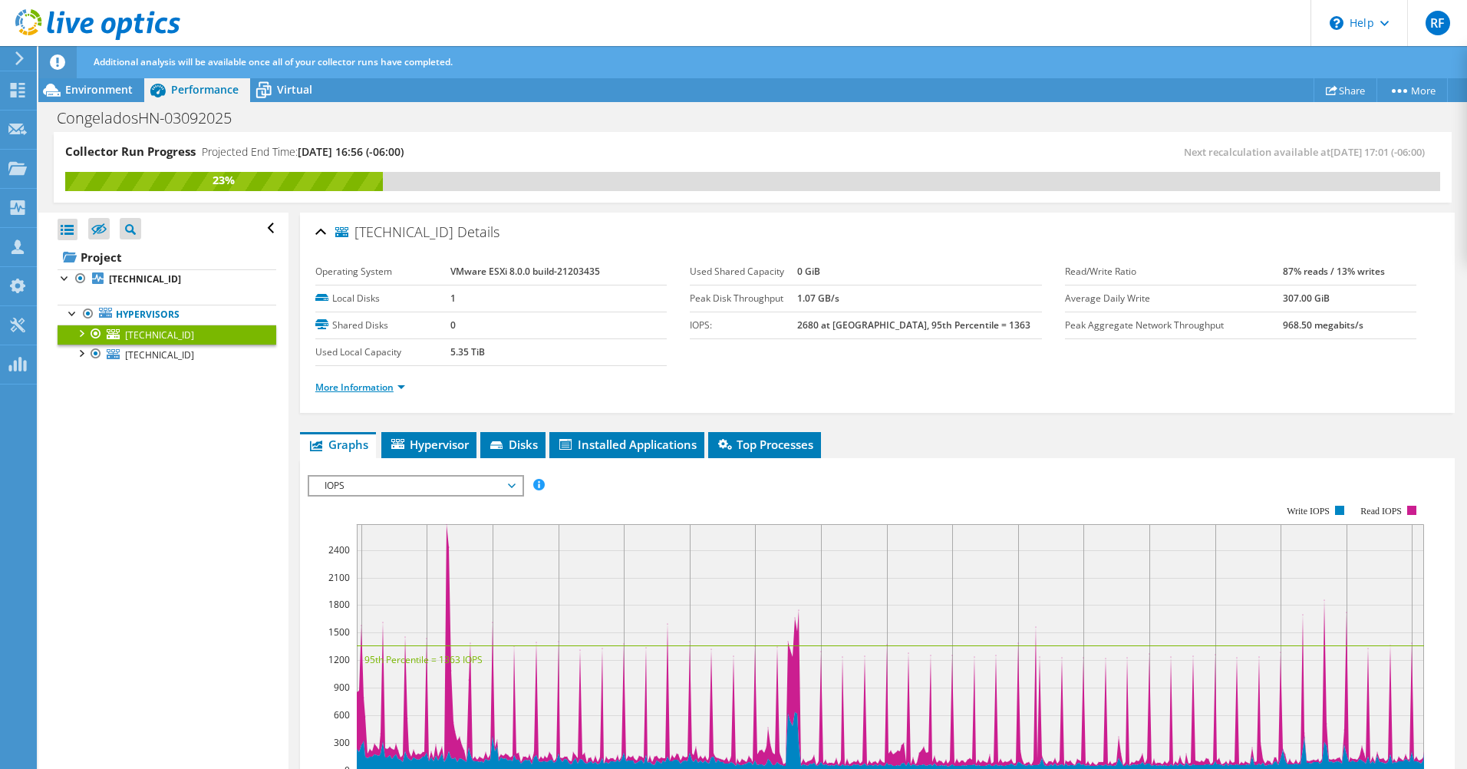
click at [385, 384] on link "More Information" at bounding box center [360, 387] width 90 height 13
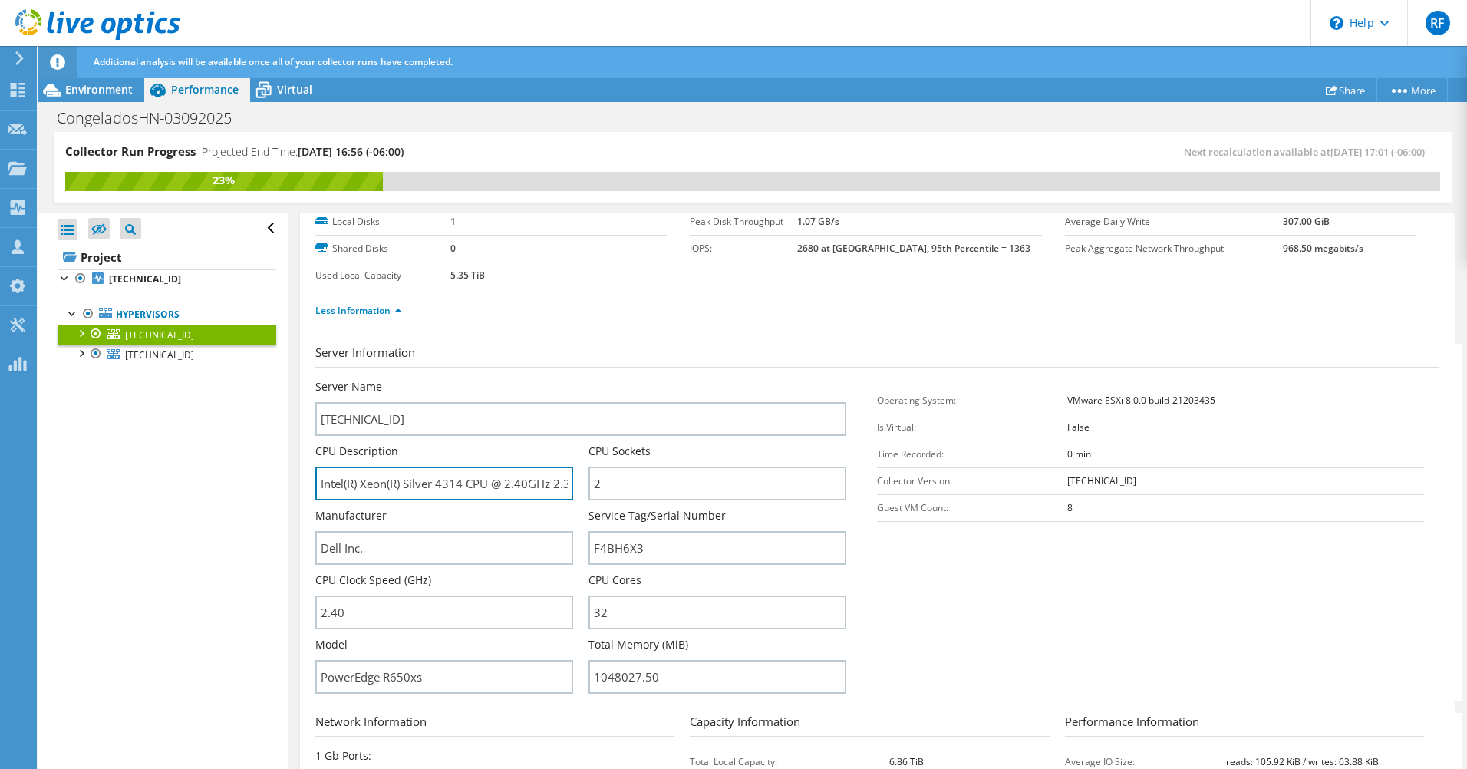
drag, startPoint x: 460, startPoint y: 481, endPoint x: 225, endPoint y: 470, distance: 235.1
click at [225, 470] on div "Collector Run Progress Projected End Time: [DATE] 16:56 (-06:00) Next recalcula…" at bounding box center [752, 451] width 1429 height 638
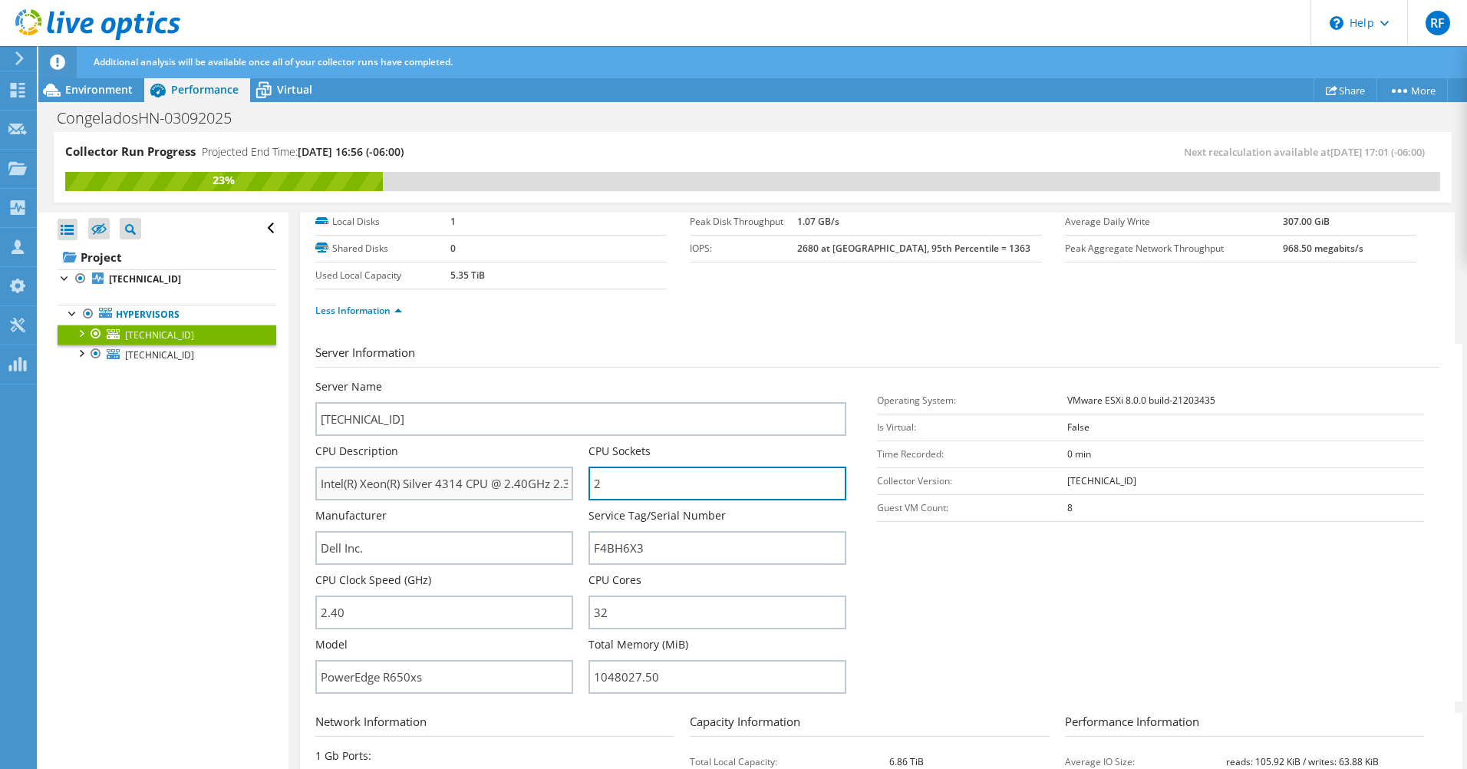
drag, startPoint x: 673, startPoint y: 480, endPoint x: 569, endPoint y: 468, distance: 105.0
click at [569, 379] on div "Server Name [TECHNICAL_ID] CPU Description Intel(R) Xeon(R) Silver 4314 CPU @ 2…" at bounding box center [588, 379] width 547 height 0
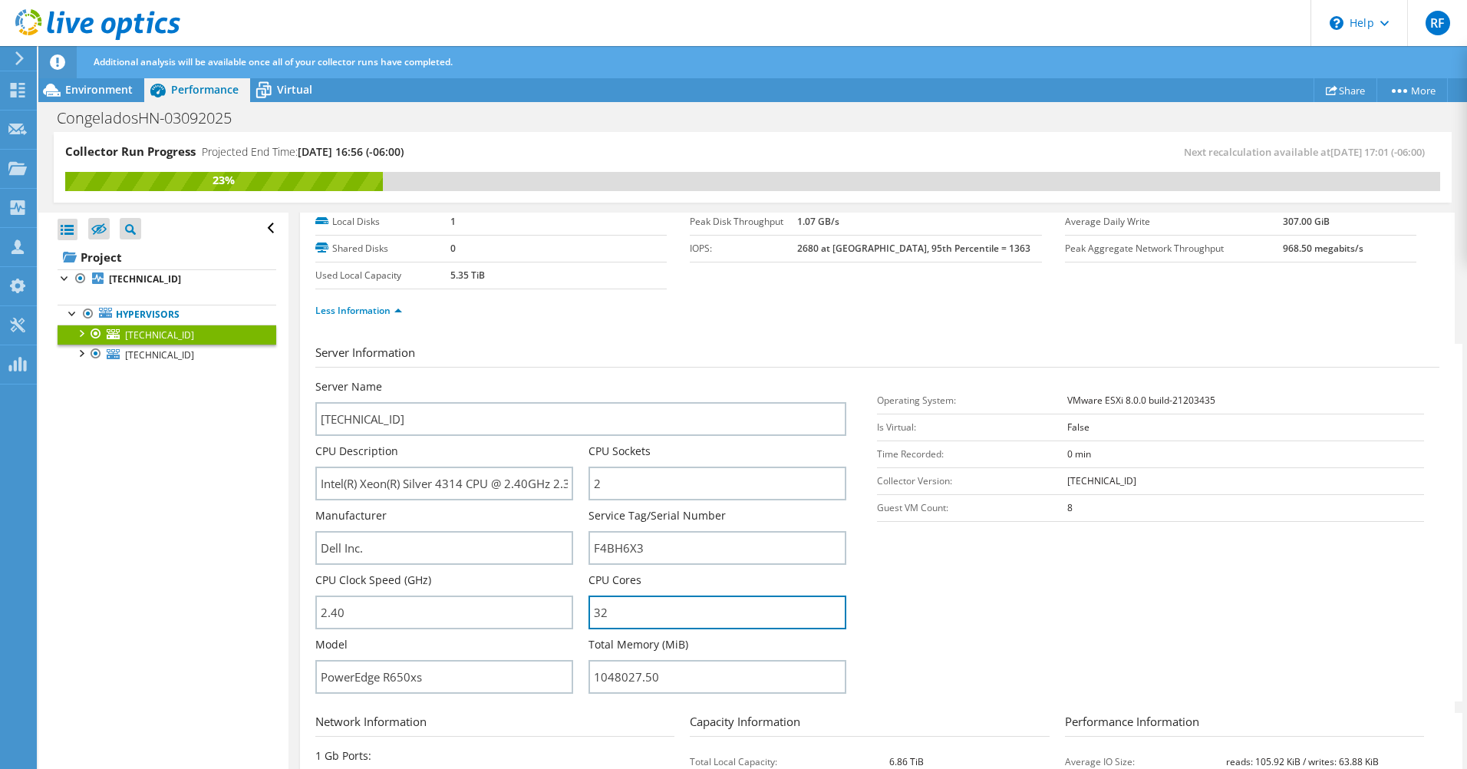
drag, startPoint x: 615, startPoint y: 617, endPoint x: 578, endPoint y: 617, distance: 37.6
click at [578, 379] on div "Server Name [TECHNICAL_ID] CPU Description Intel(R) Xeon(R) Silver 4314 CPU @ 2…" at bounding box center [588, 379] width 547 height 0
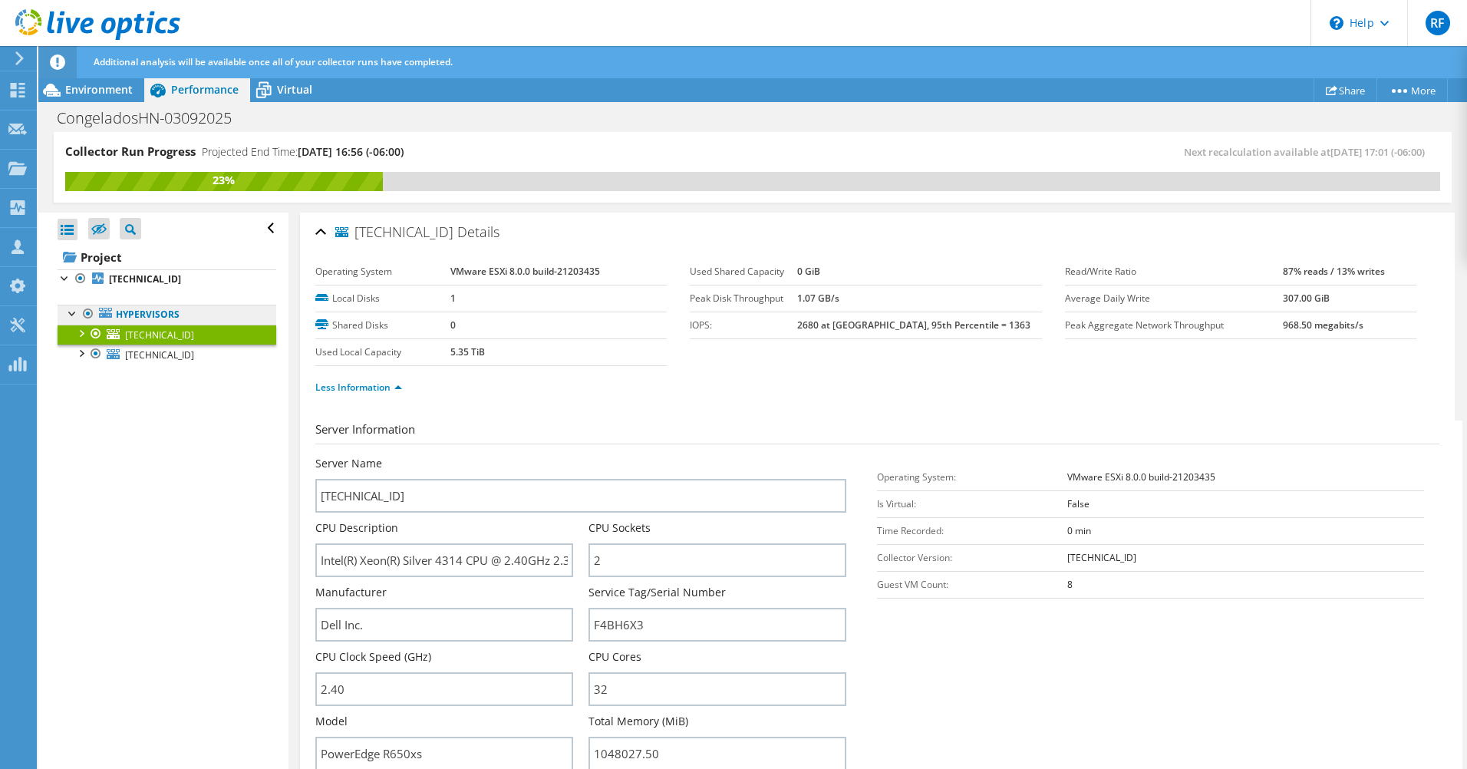
click at [158, 313] on link "Hypervisors" at bounding box center [167, 315] width 219 height 20
click at [138, 312] on link "Hypervisors" at bounding box center [167, 315] width 219 height 20
click at [135, 279] on b "[TECHNICAL_ID]" at bounding box center [145, 278] width 72 height 13
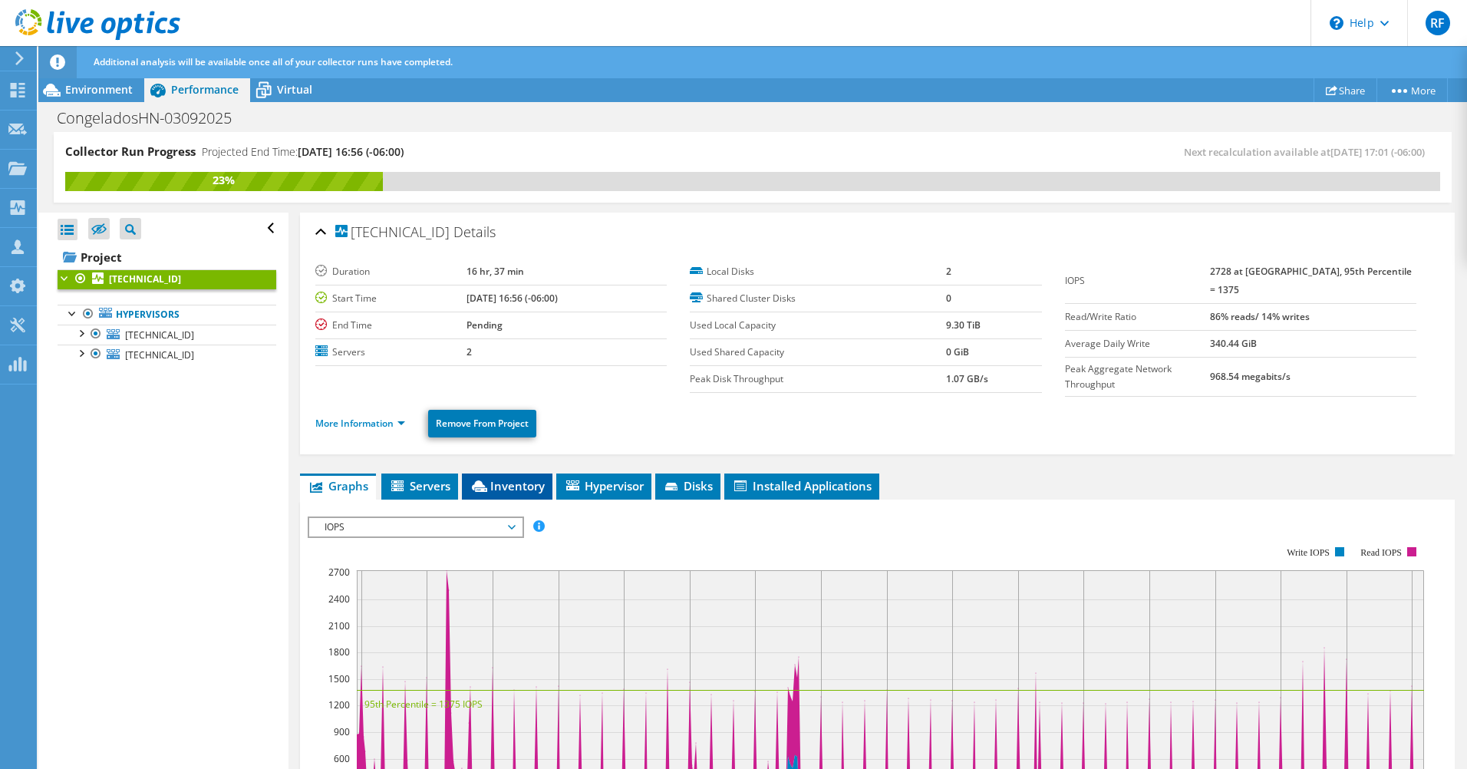
click at [490, 482] on span "Inventory" at bounding box center [507, 485] width 75 height 15
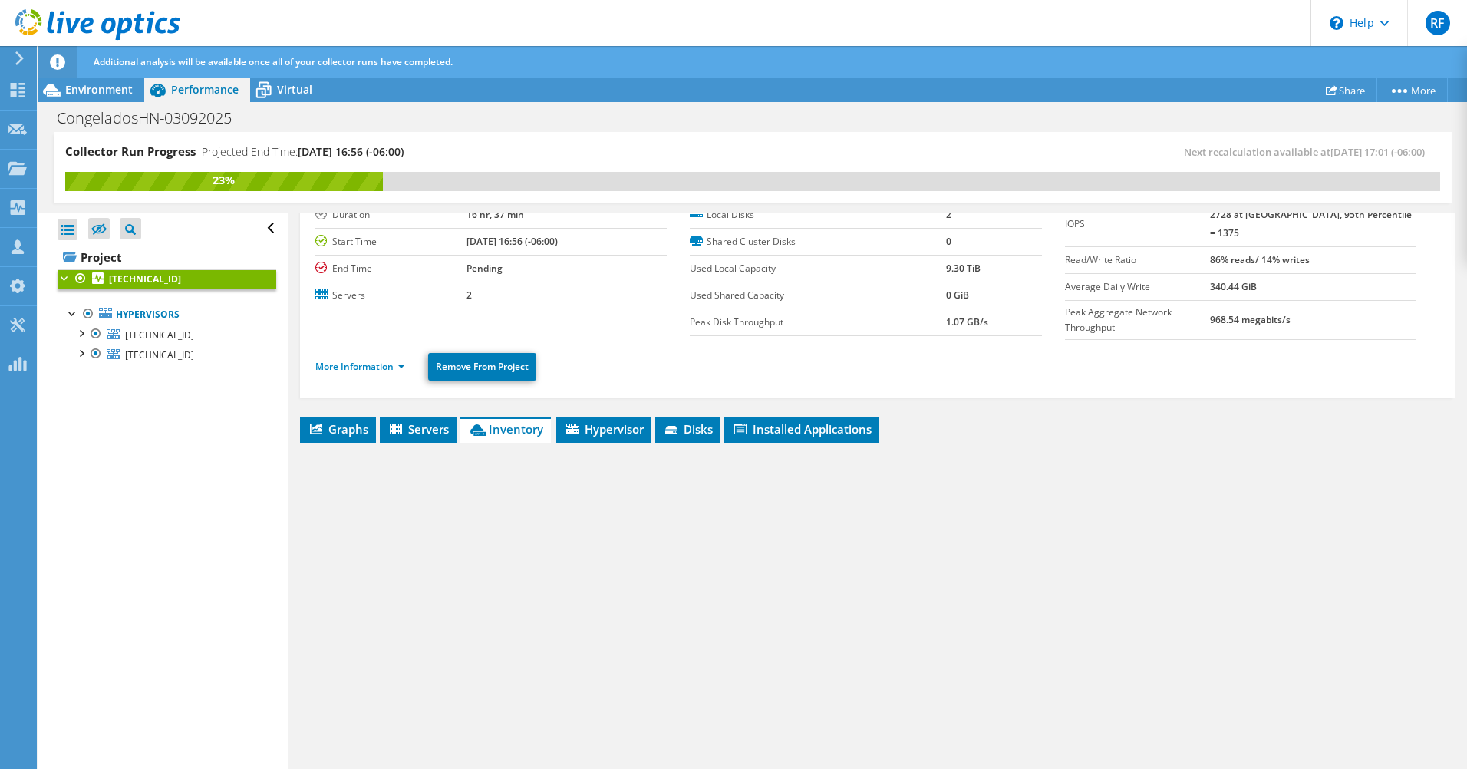
scroll to position [110, 0]
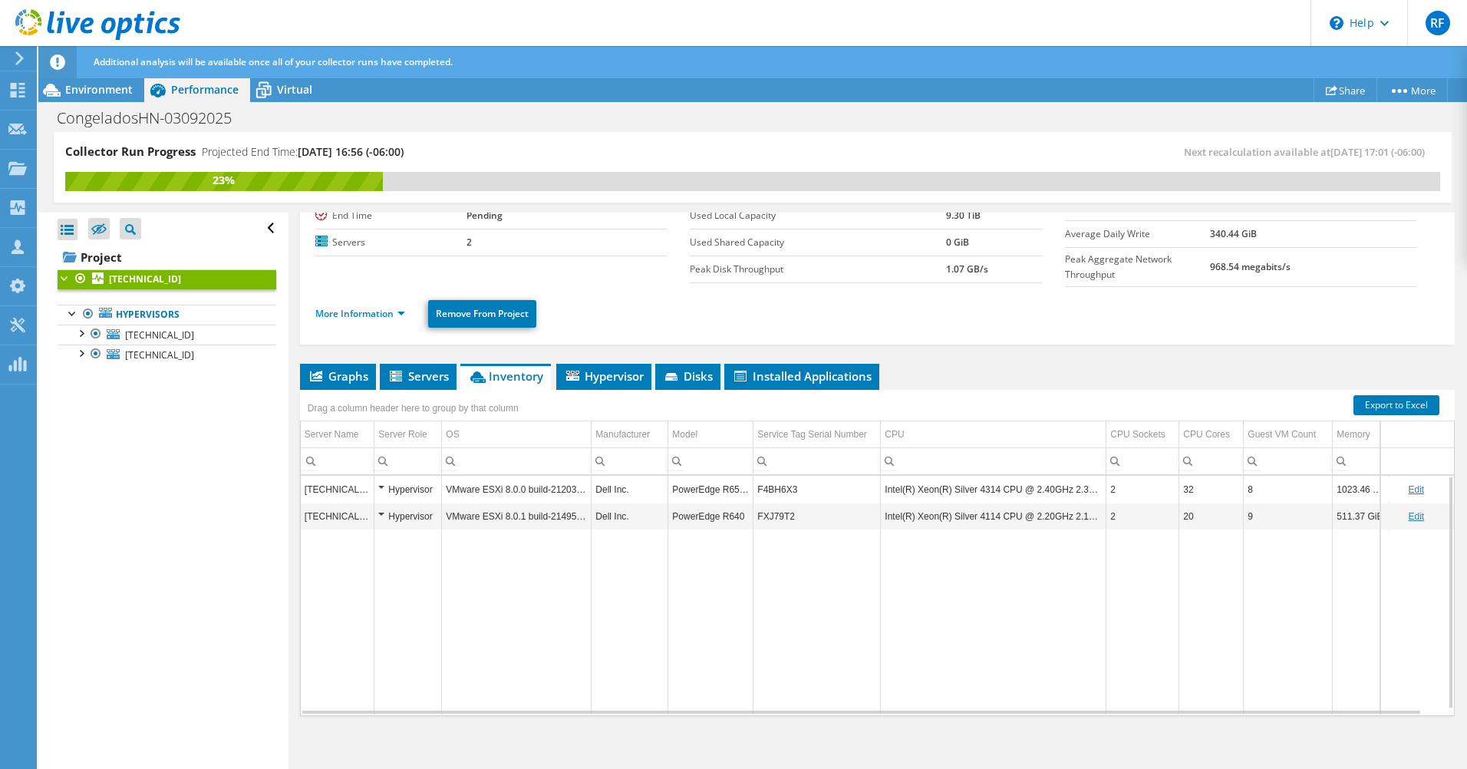
drag, startPoint x: 772, startPoint y: 484, endPoint x: 757, endPoint y: 586, distance: 103.1
click at [757, 609] on td "Data grid" at bounding box center [817, 621] width 127 height 185
copy td "F4BH6X3"
drag, startPoint x: 799, startPoint y: 483, endPoint x: 758, endPoint y: 486, distance: 40.7
click at [758, 486] on td "F4BH6X3" at bounding box center [817, 489] width 127 height 27
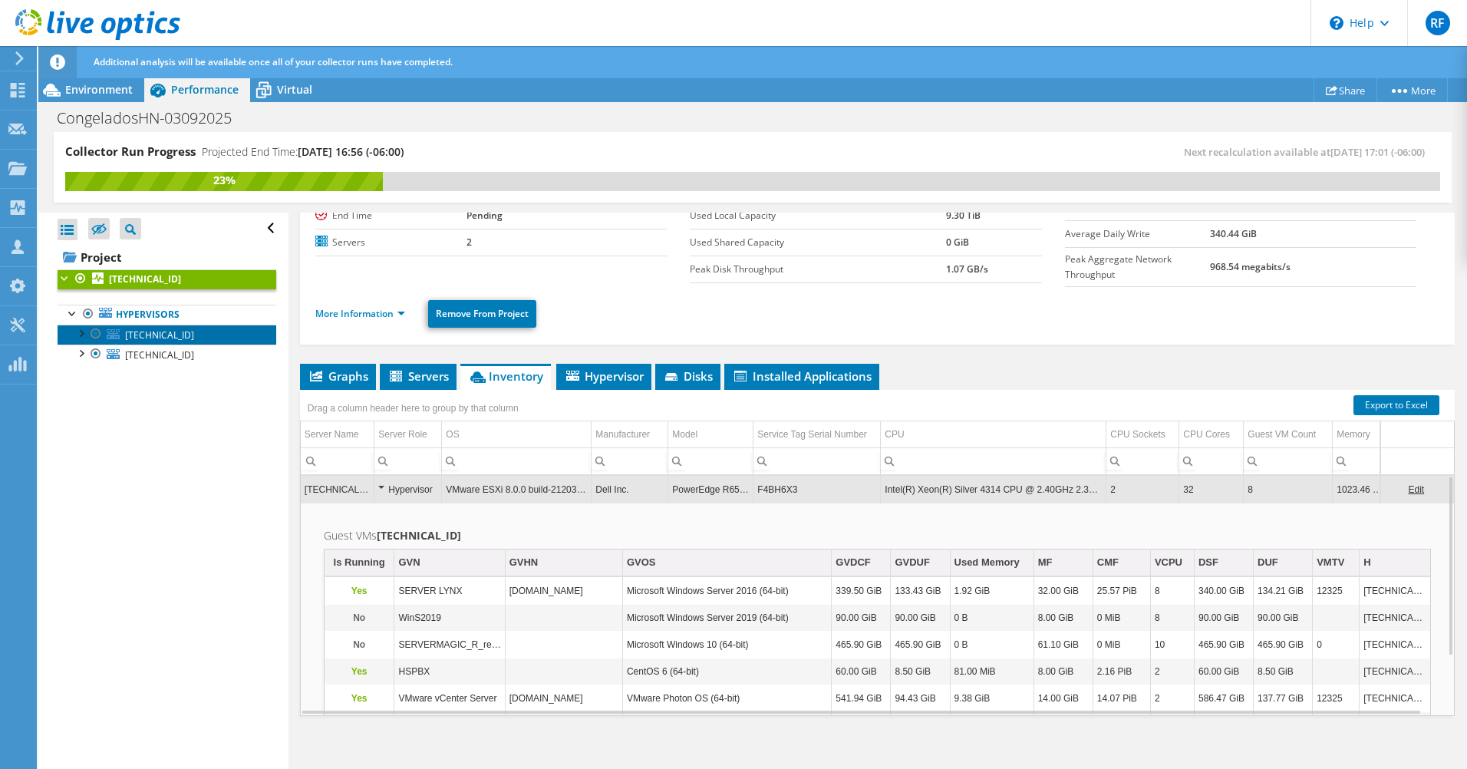
click at [180, 338] on span "[TECHNICAL_ID]" at bounding box center [159, 334] width 69 height 13
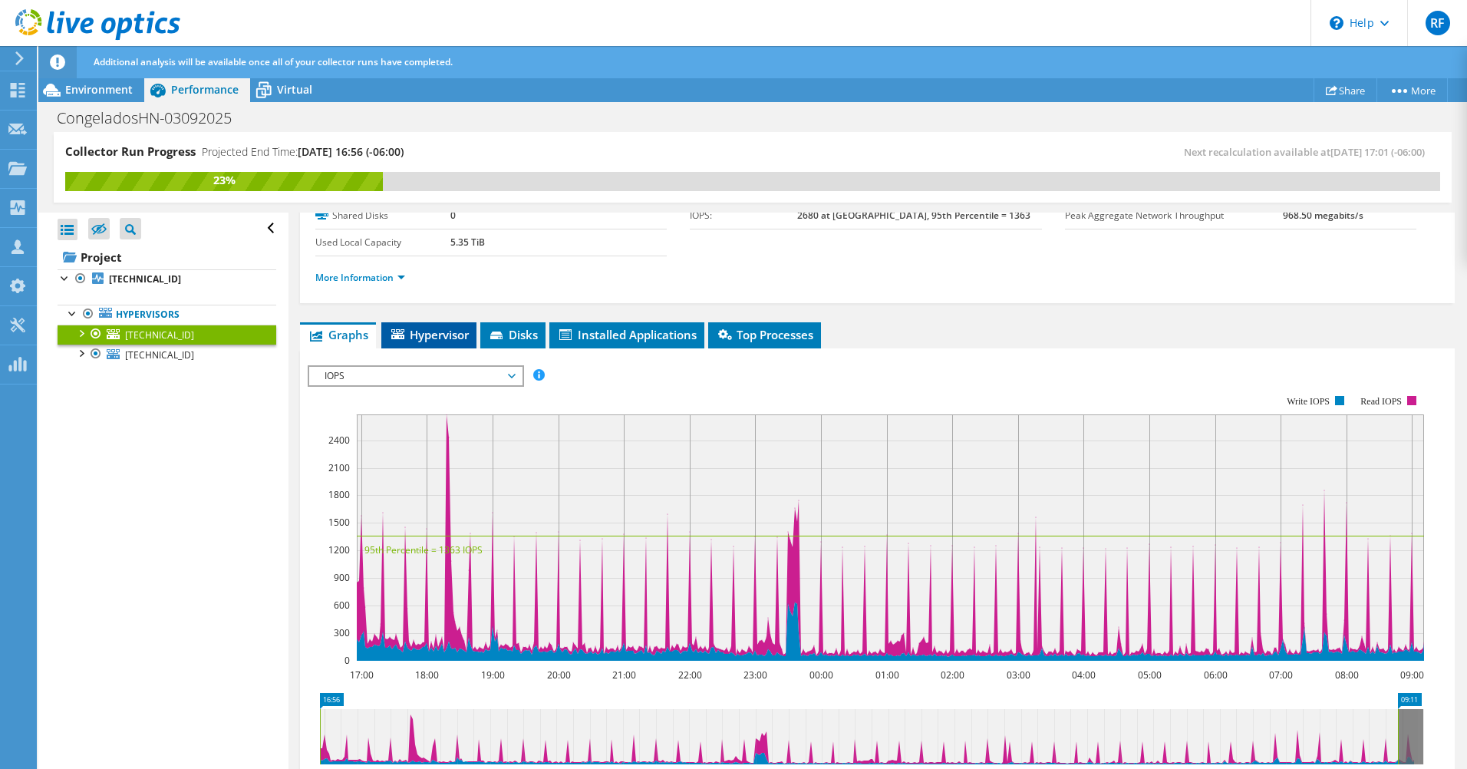
click at [460, 330] on span "Hypervisor" at bounding box center [429, 334] width 80 height 15
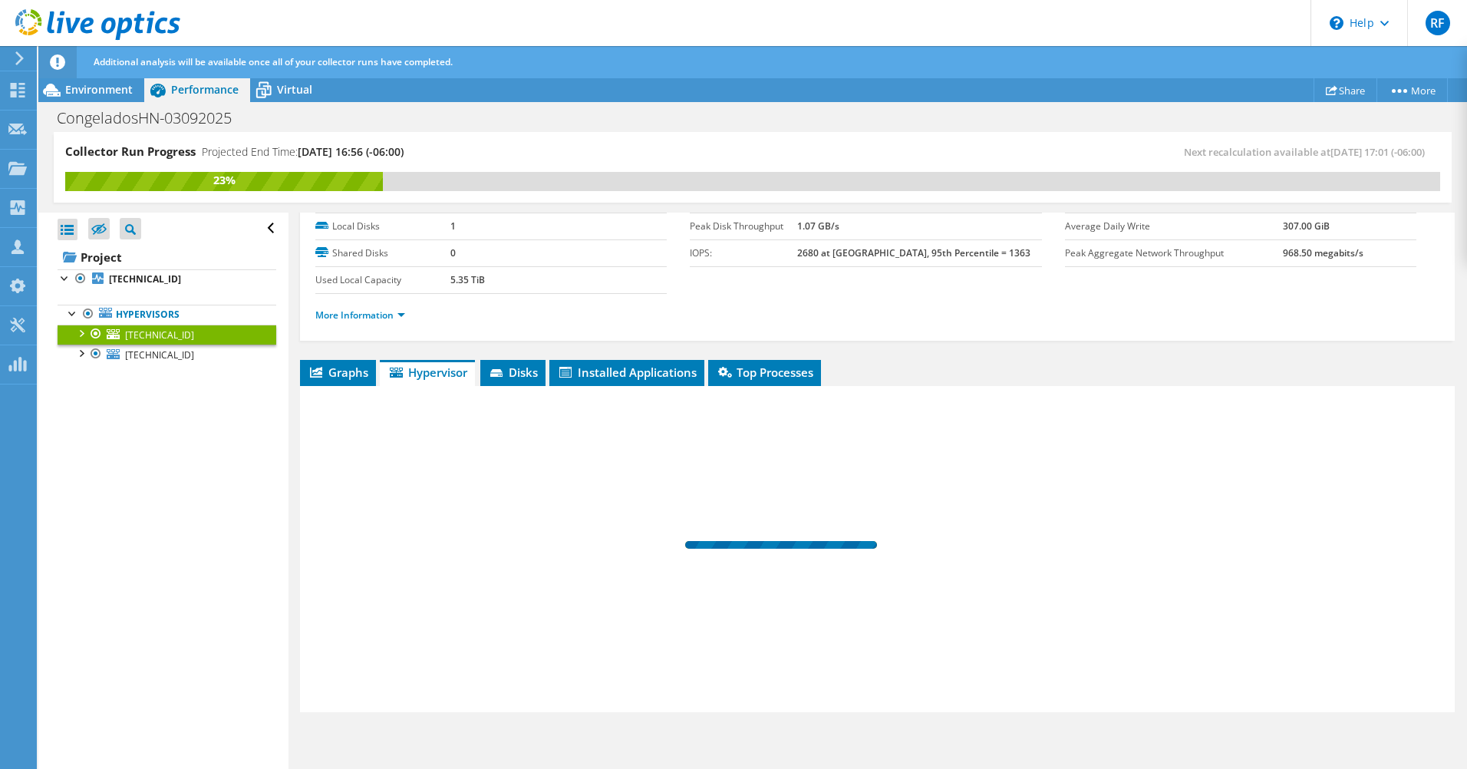
scroll to position [72, 0]
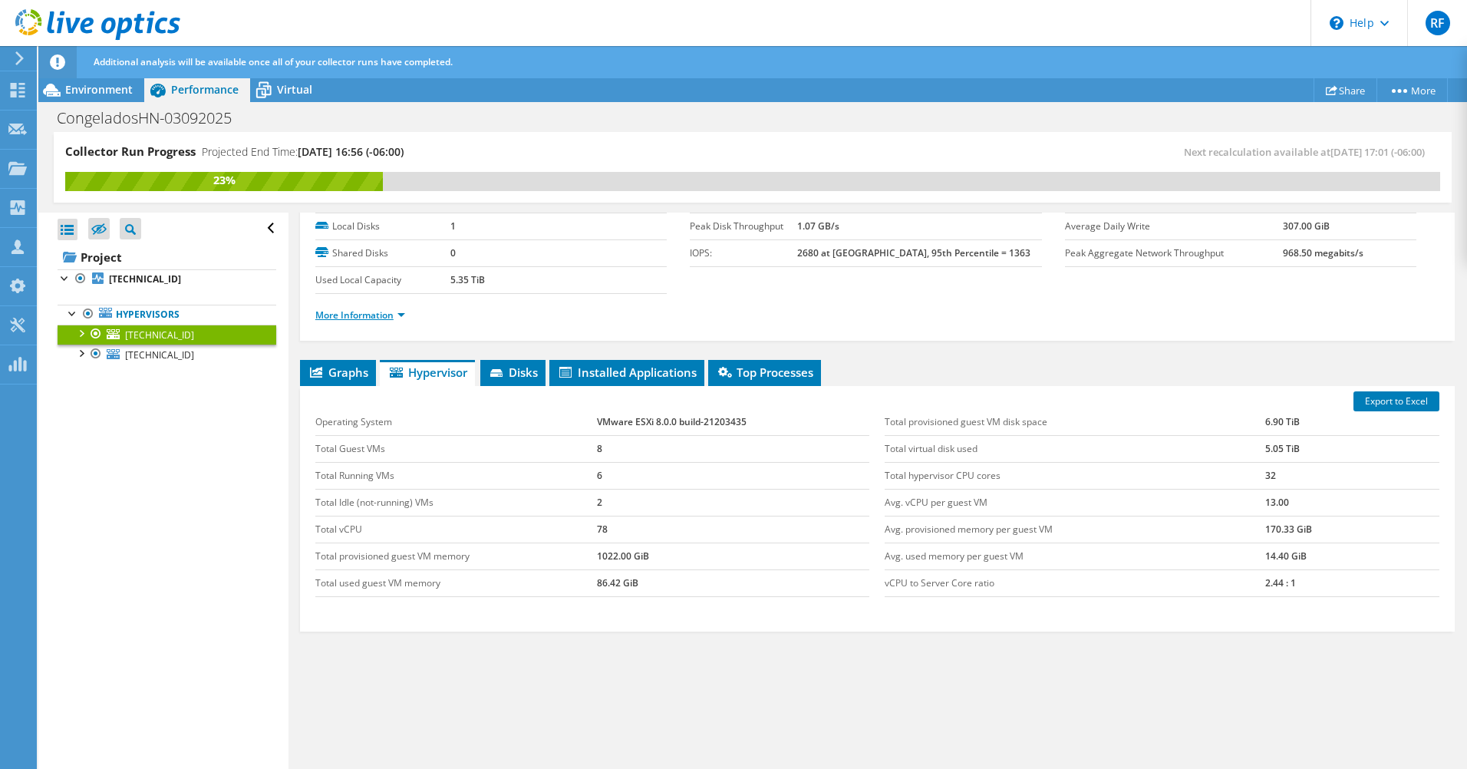
click at [370, 318] on link "More Information" at bounding box center [360, 314] width 90 height 13
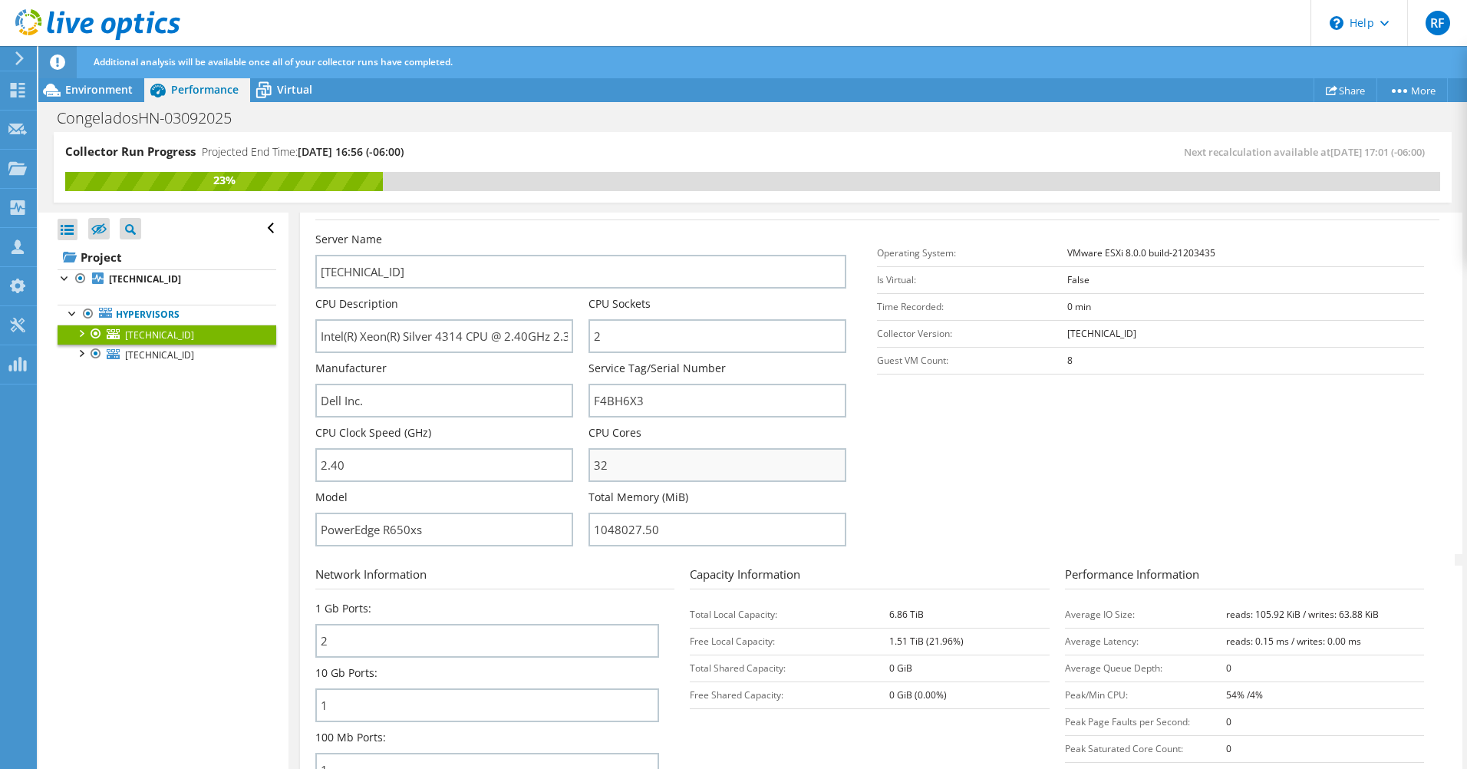
scroll to position [226, 0]
drag, startPoint x: 650, startPoint y: 456, endPoint x: 546, endPoint y: 451, distance: 104.5
click at [546, 230] on div "Server Name [TECHNICAL_ID] CPU Description Intel(R) Xeon(R) Silver 4314 CPU @ 2…" at bounding box center [588, 230] width 547 height 0
